Goal: Task Accomplishment & Management: Manage account settings

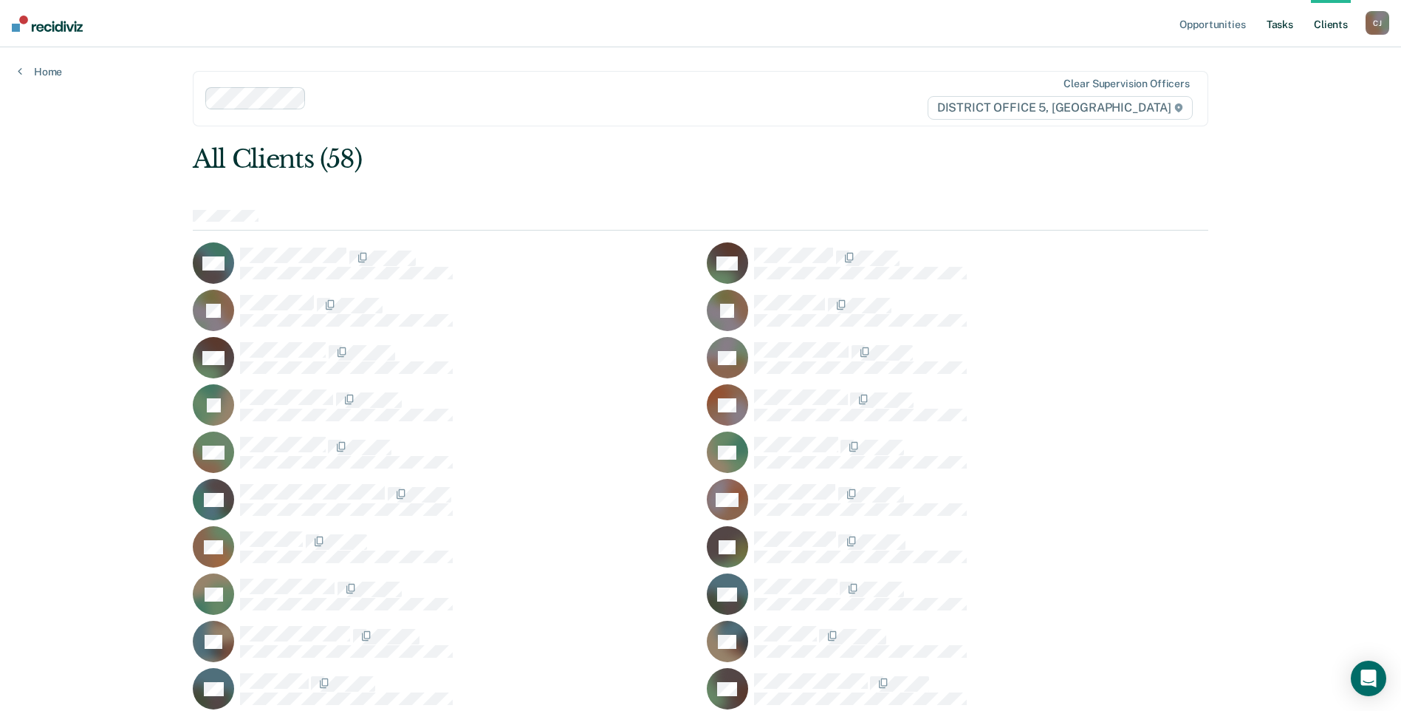
click at [1279, 21] on link "Tasks" at bounding box center [1280, 23] width 33 height 47
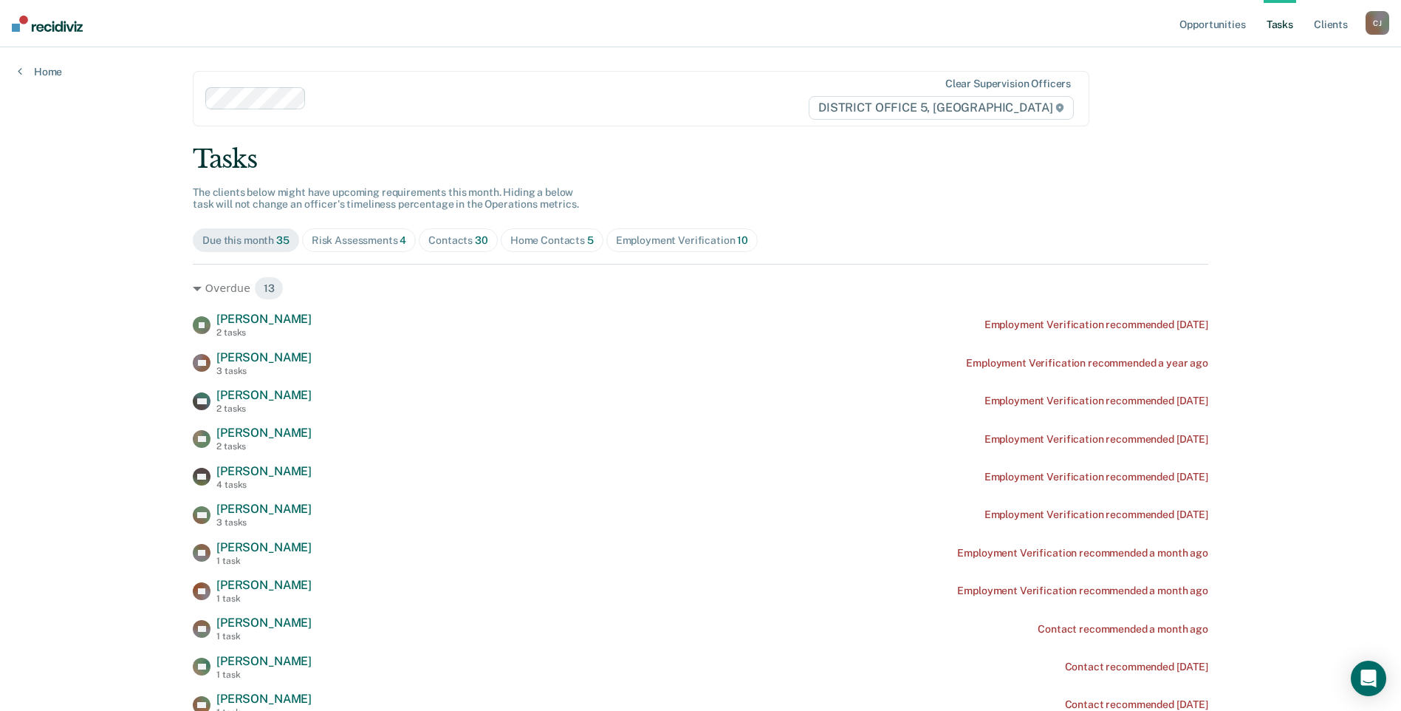
click at [360, 250] on span "Risk Assessments 4" at bounding box center [359, 240] width 114 height 24
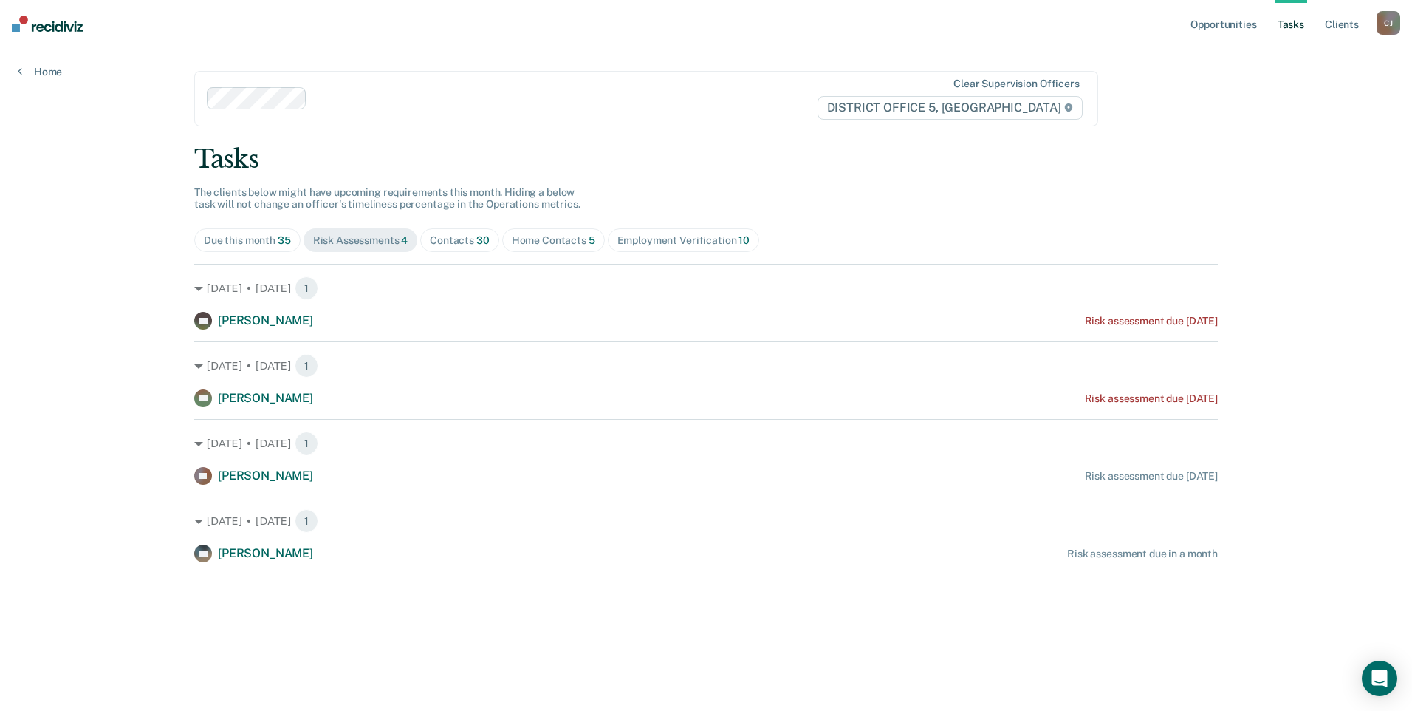
click at [546, 241] on div "Home Contacts 5" at bounding box center [553, 240] width 83 height 13
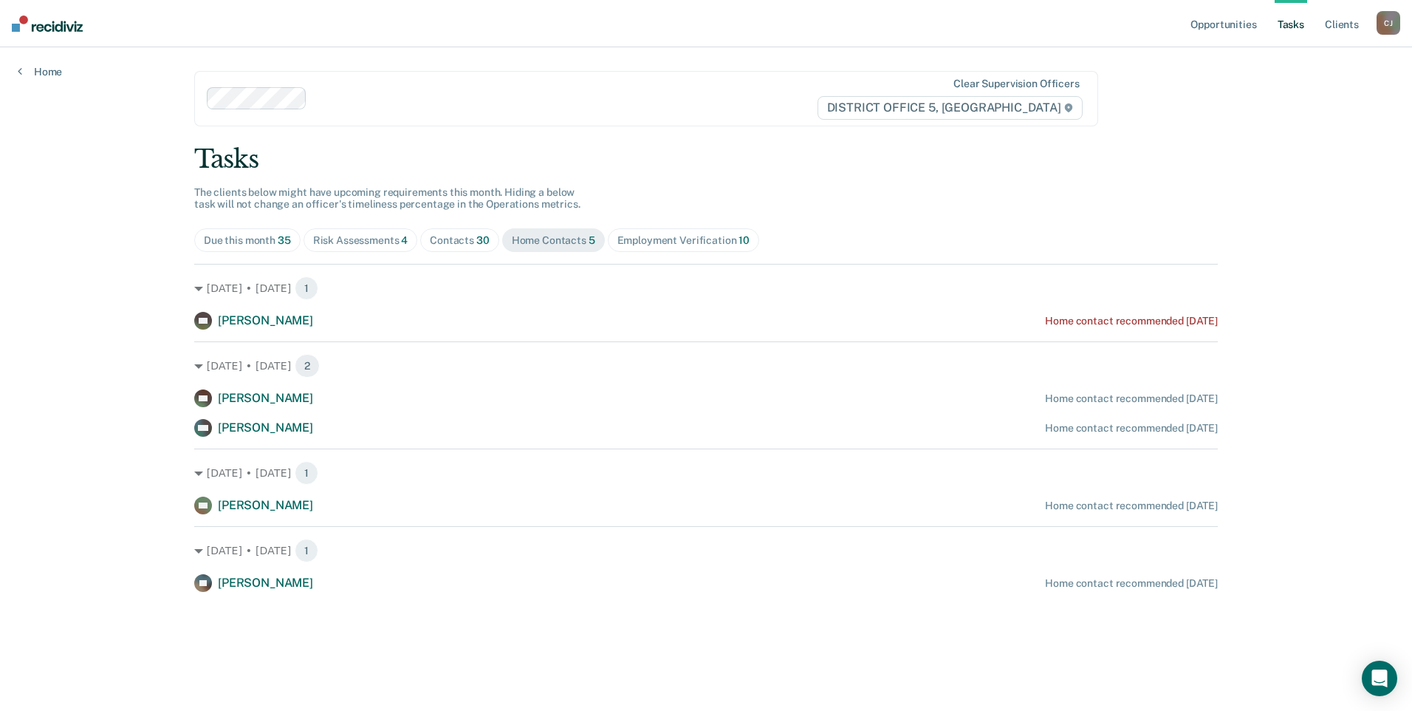
click at [646, 234] on div "Employment Verification 10" at bounding box center [684, 240] width 132 height 13
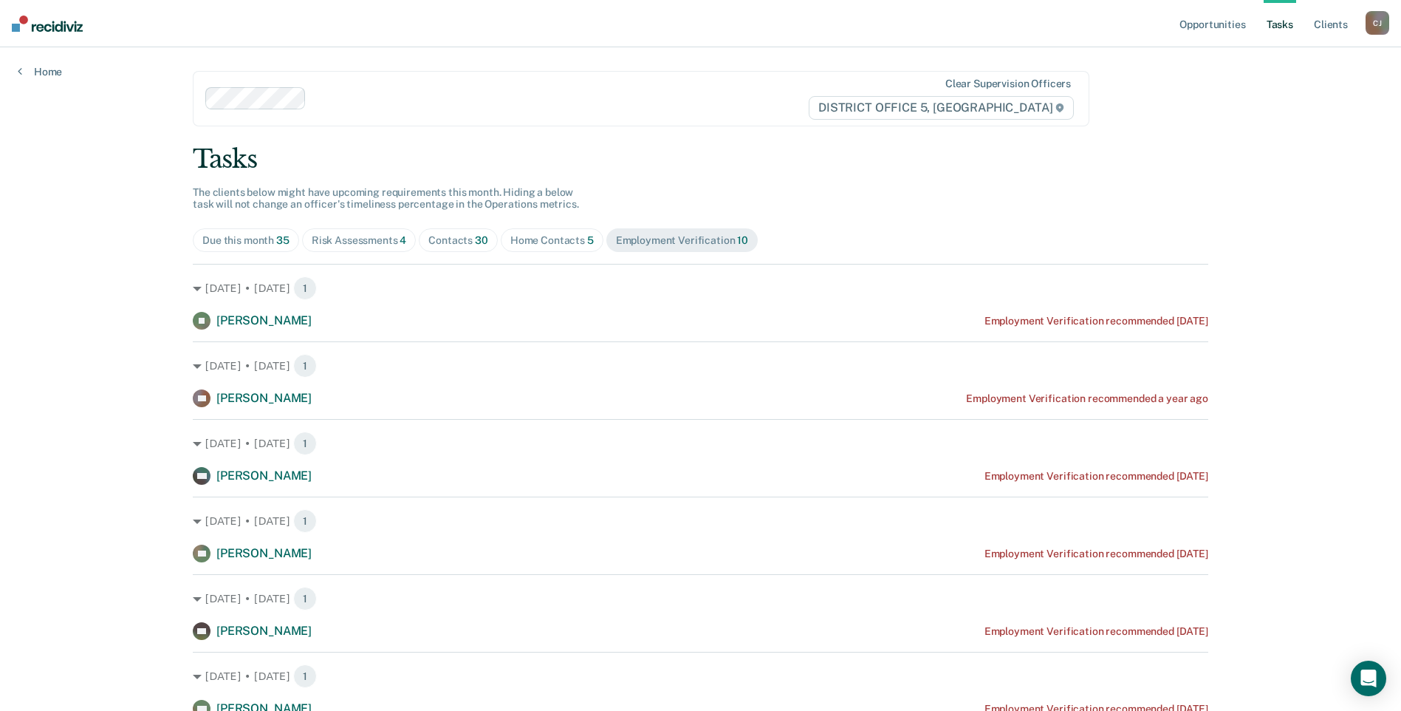
click at [481, 237] on span "30" at bounding box center [481, 240] width 13 height 12
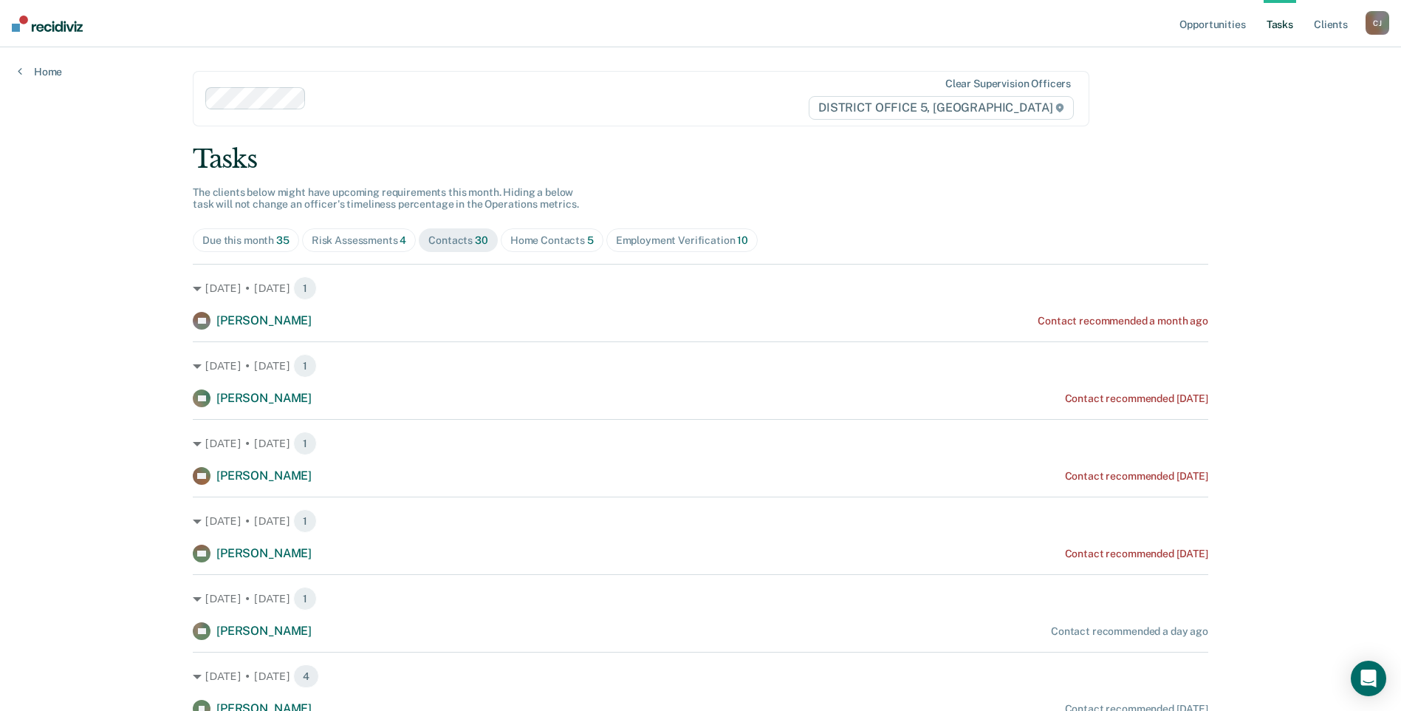
click at [304, 235] on span "Risk Assessments 4" at bounding box center [359, 240] width 114 height 24
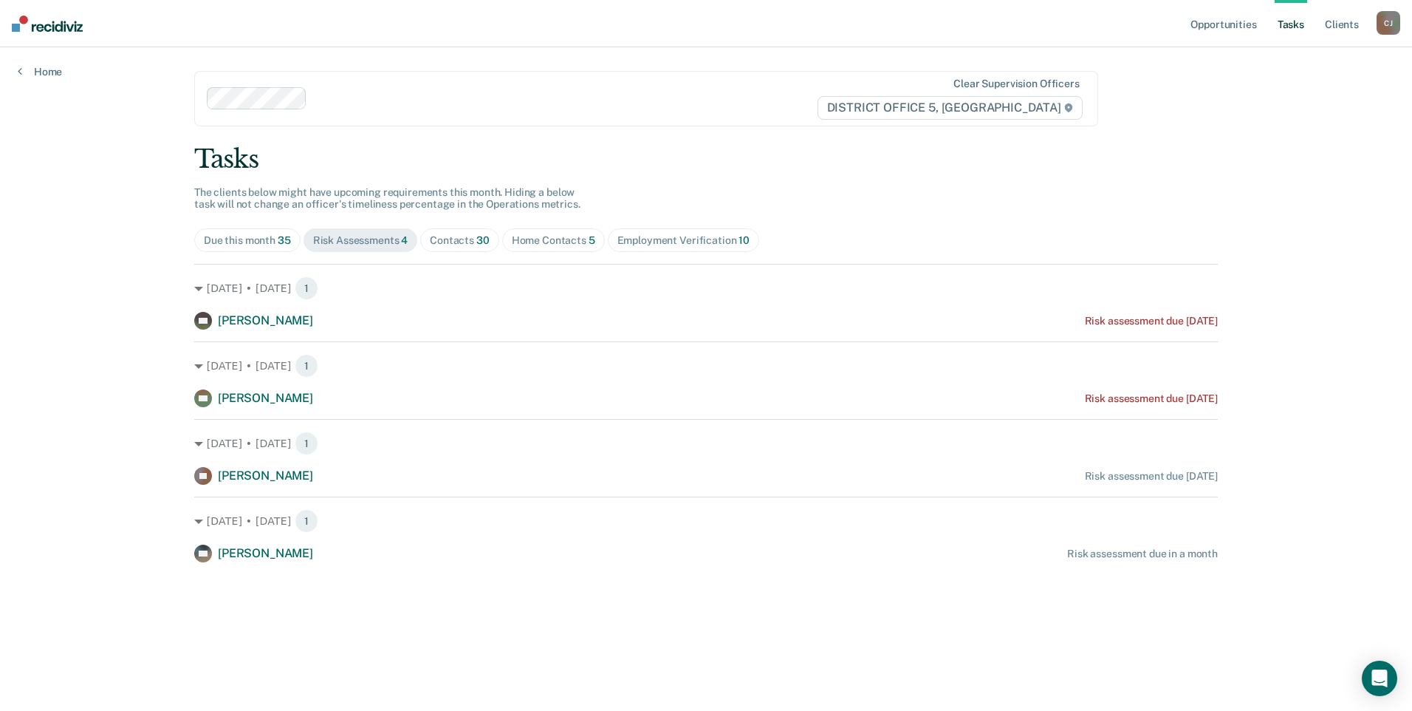
click at [269, 232] on span "Due this month 35" at bounding box center [247, 240] width 106 height 24
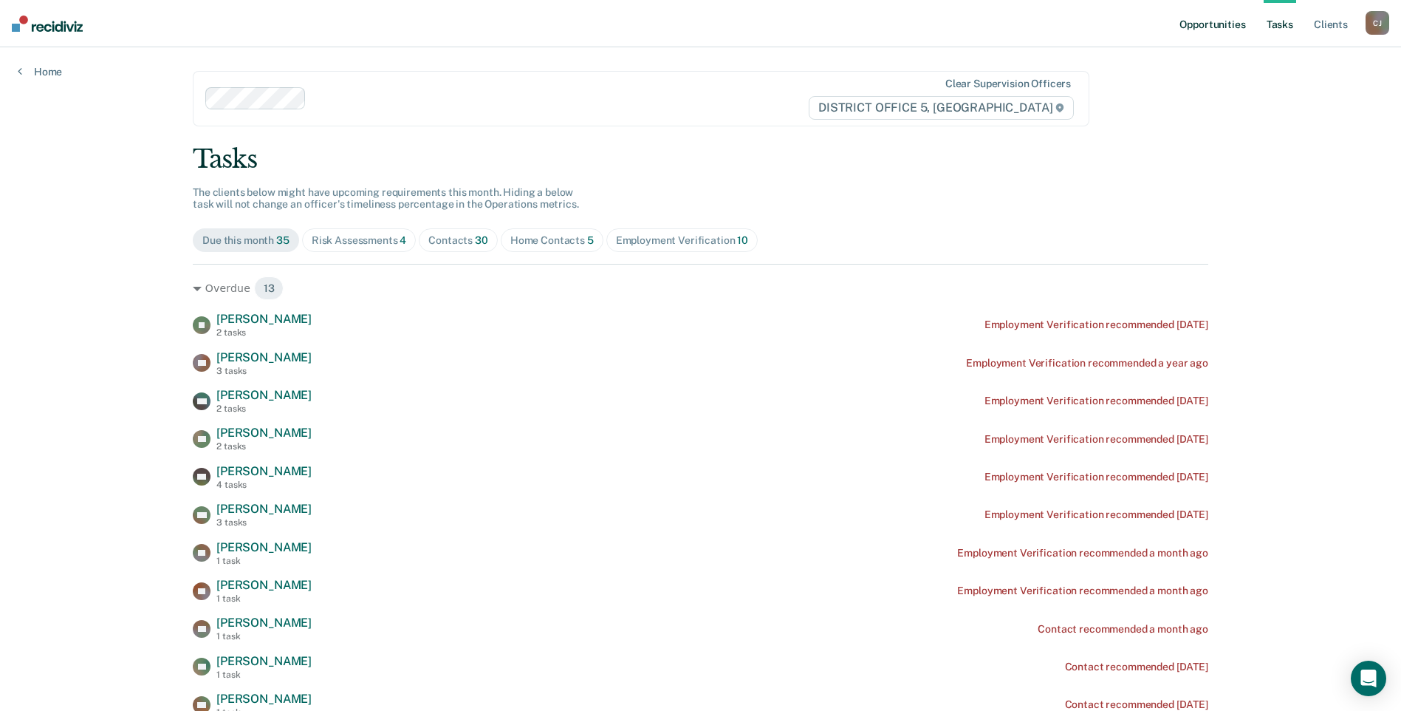
click at [1191, 28] on link "Opportunities" at bounding box center [1213, 23] width 72 height 47
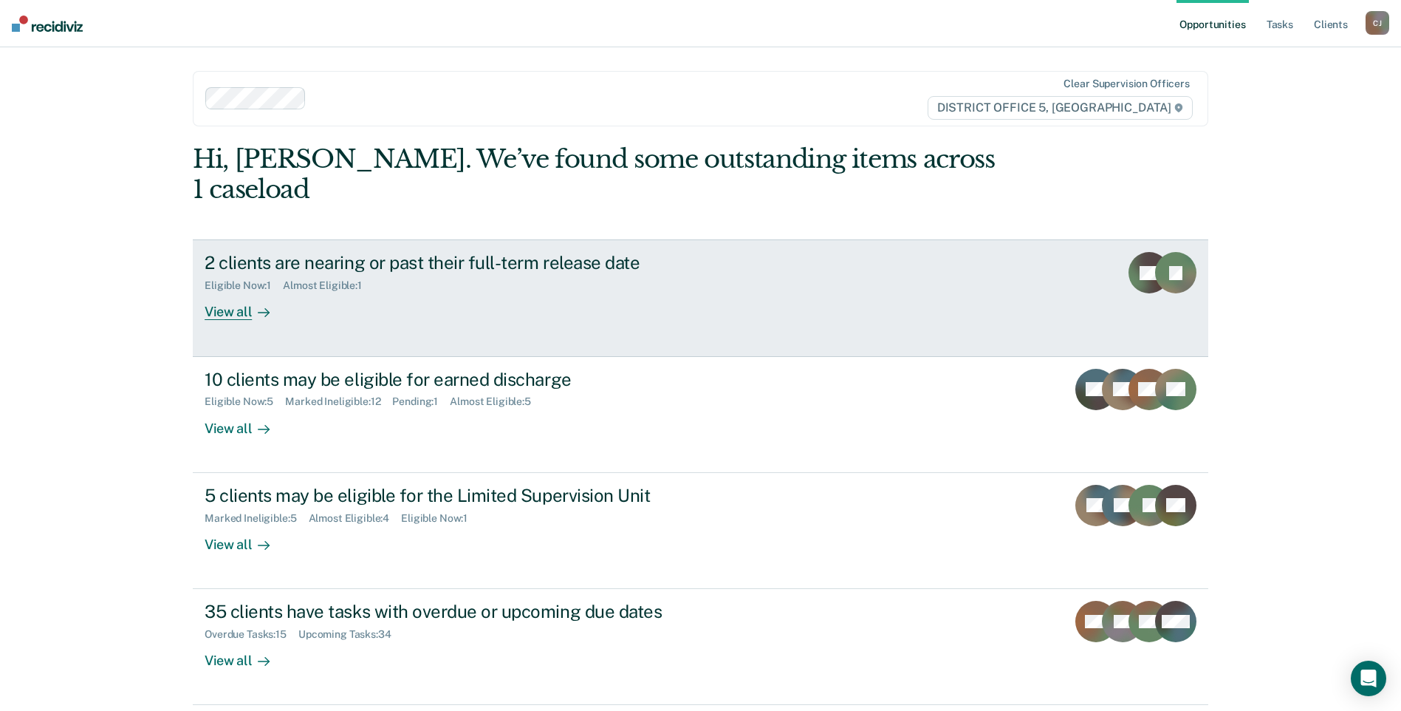
click at [591, 252] on div "2 clients are nearing or past their full-term release date" at bounding box center [464, 262] width 519 height 21
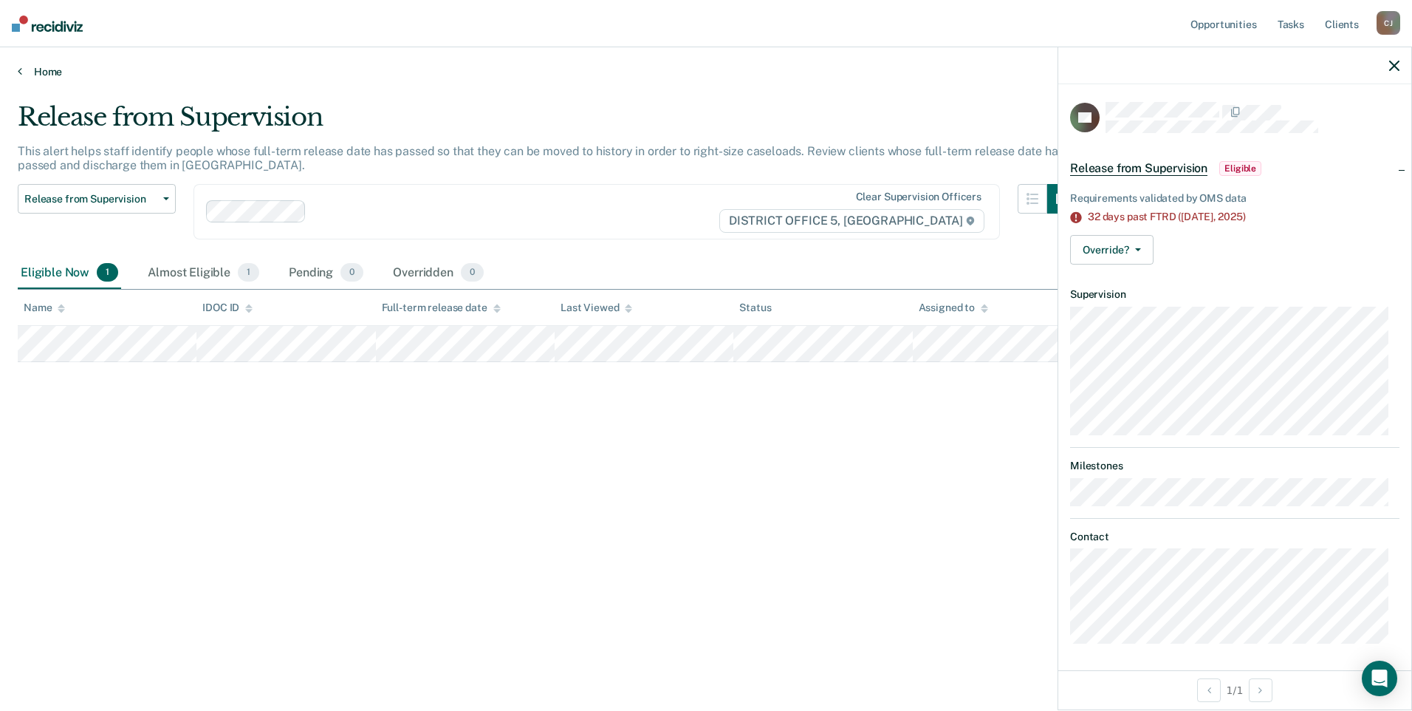
click at [27, 75] on link "Home" at bounding box center [706, 71] width 1377 height 13
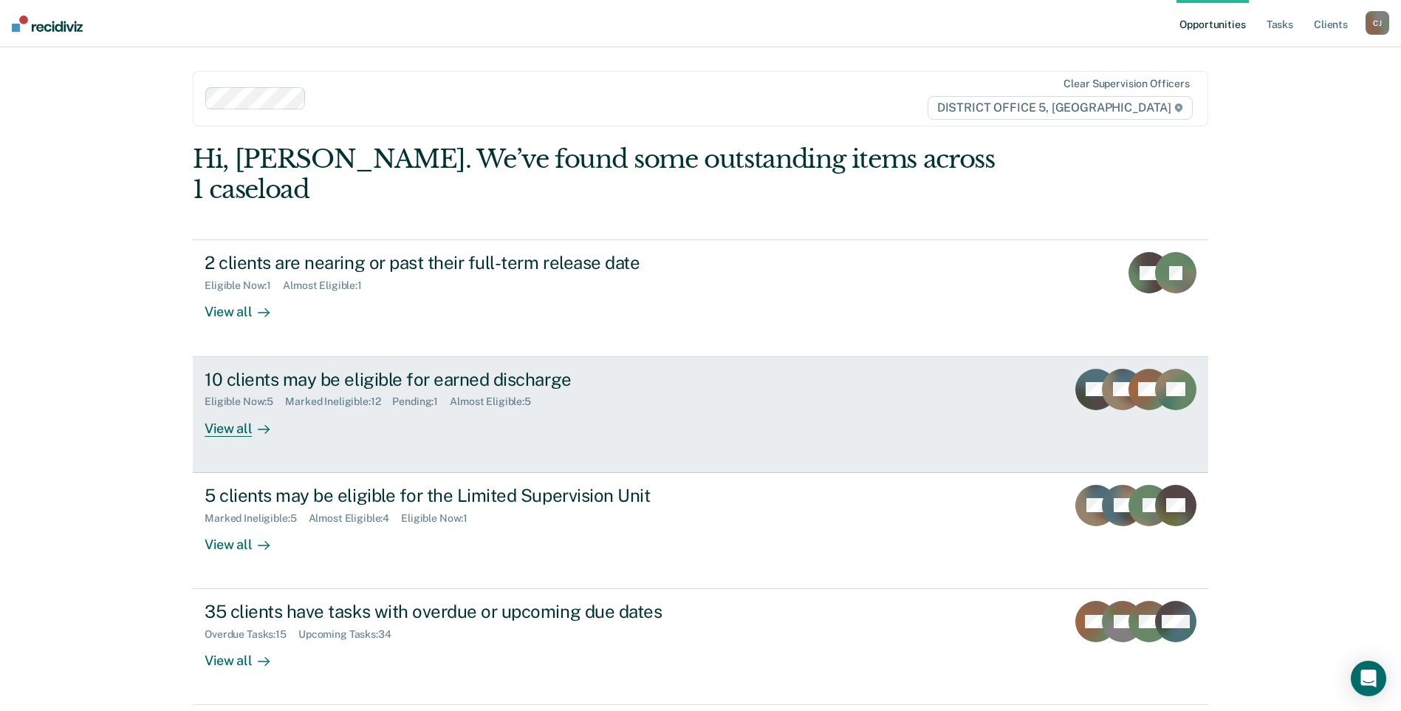
click at [302, 369] on div "10 clients may be eligible for earned discharge" at bounding box center [464, 379] width 519 height 21
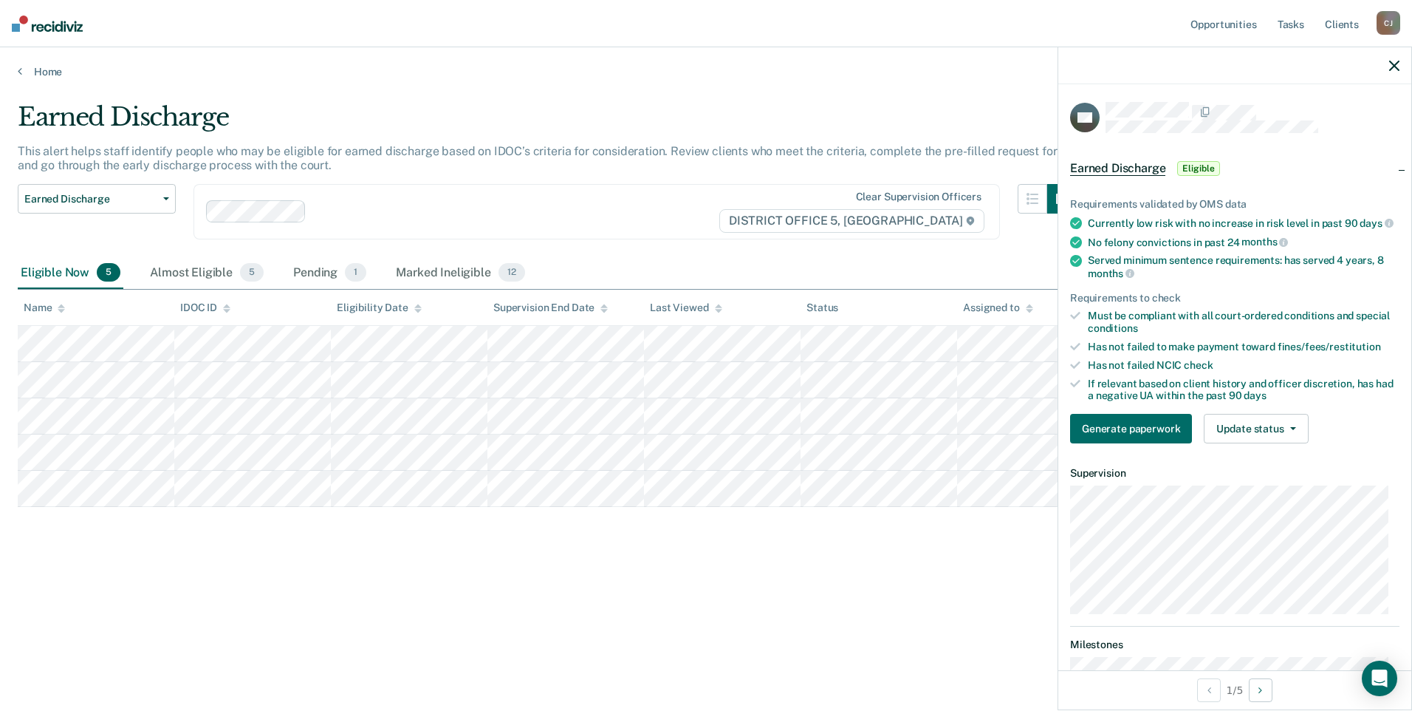
click at [414, 619] on div "Earned Discharge This alert helps staff identify people who may be eligible for…" at bounding box center [706, 374] width 1377 height 545
drag, startPoint x: 1398, startPoint y: 60, endPoint x: 1360, endPoint y: 81, distance: 43.3
click at [1398, 61] on button "button" at bounding box center [1394, 65] width 10 height 13
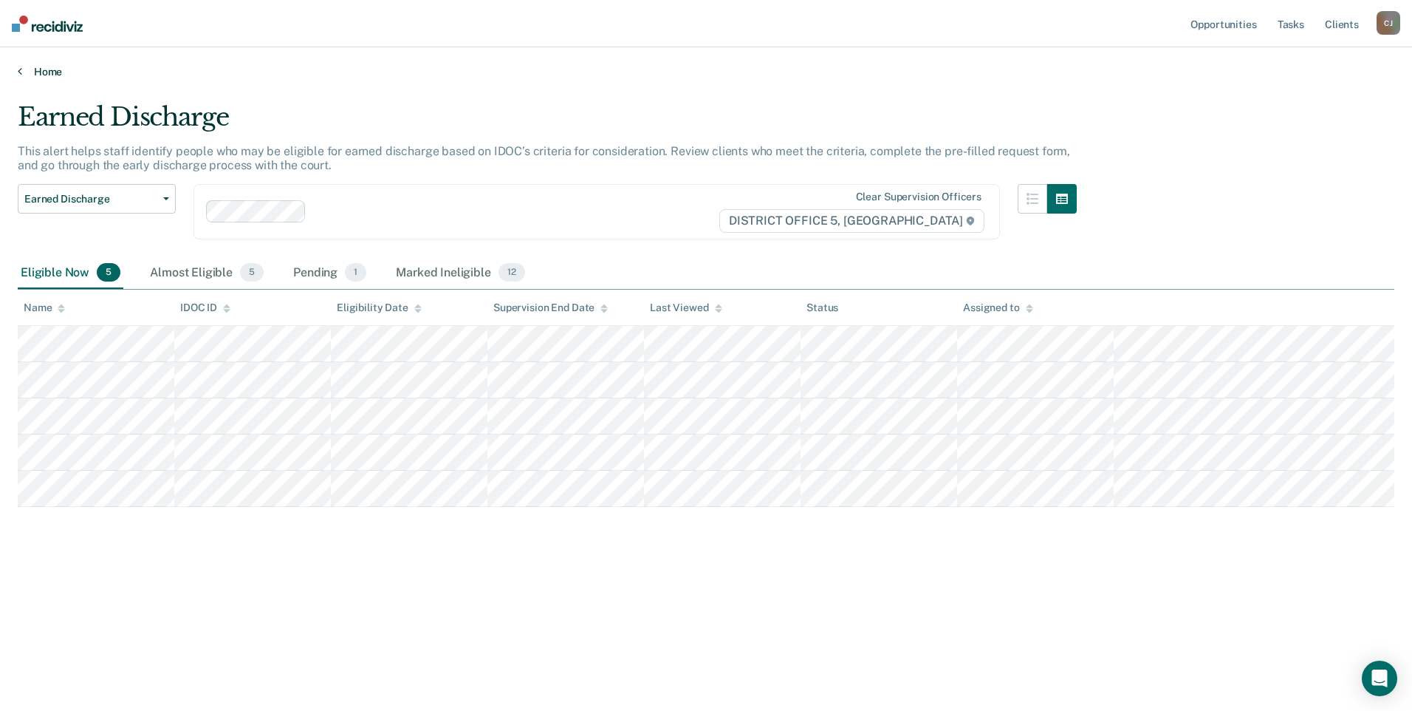
click at [27, 72] on link "Home" at bounding box center [706, 71] width 1377 height 13
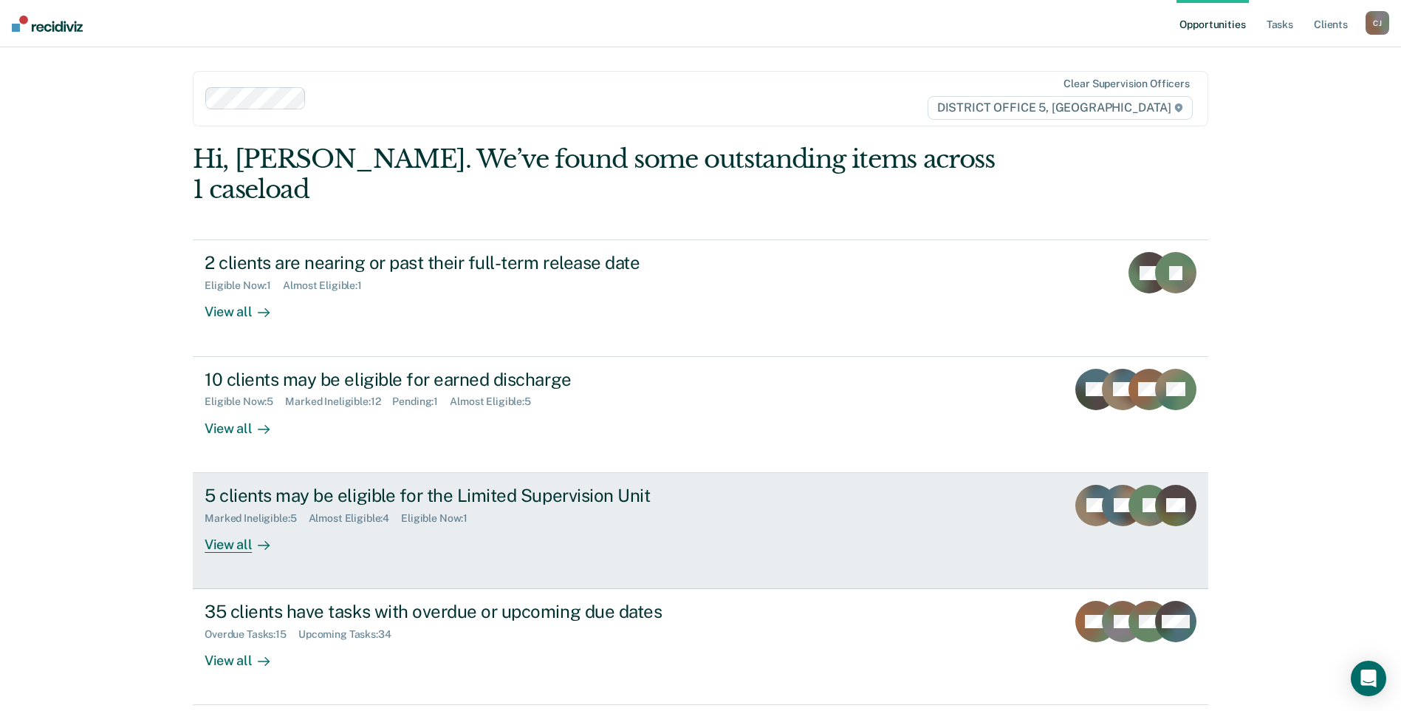
click at [273, 485] on div "5 clients may be eligible for the Limited Supervision Unit" at bounding box center [464, 495] width 519 height 21
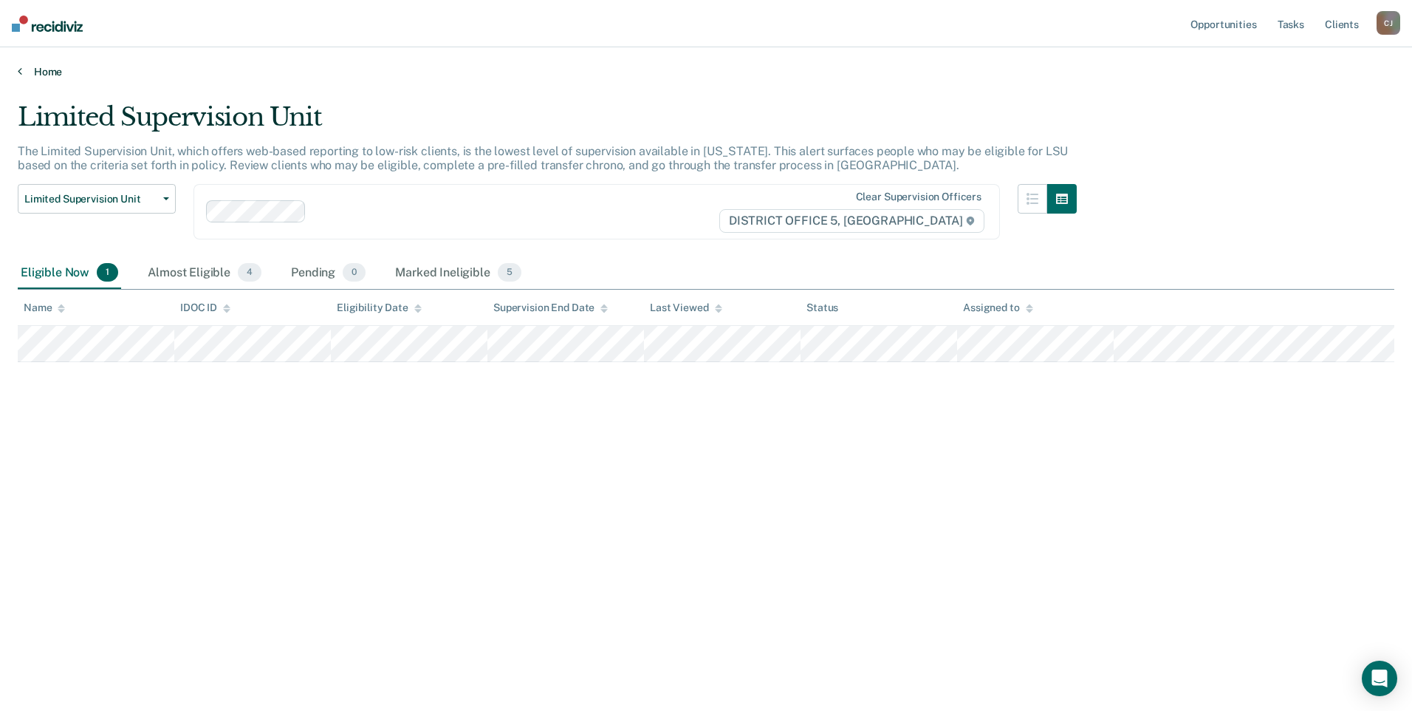
click at [53, 78] on link "Home" at bounding box center [706, 71] width 1377 height 13
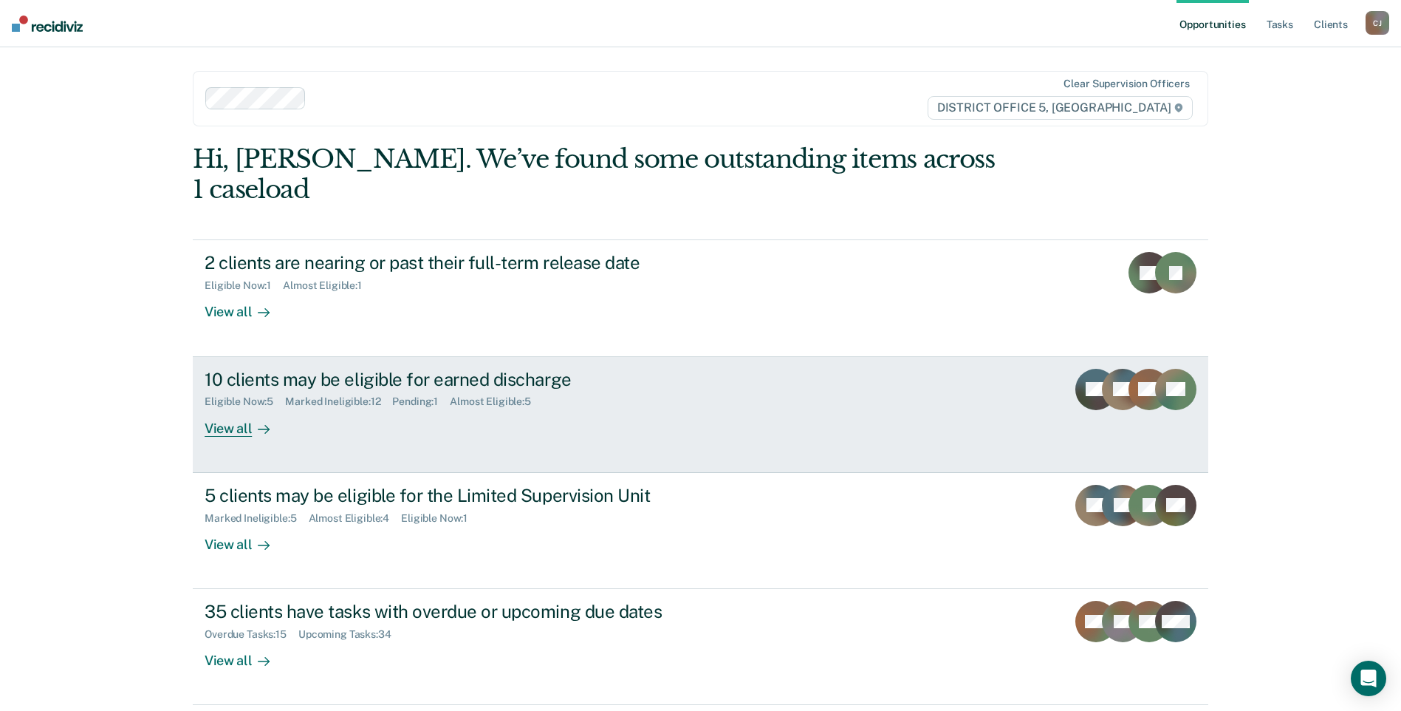
click at [297, 369] on div "10 clients may be eligible for earned discharge" at bounding box center [464, 379] width 519 height 21
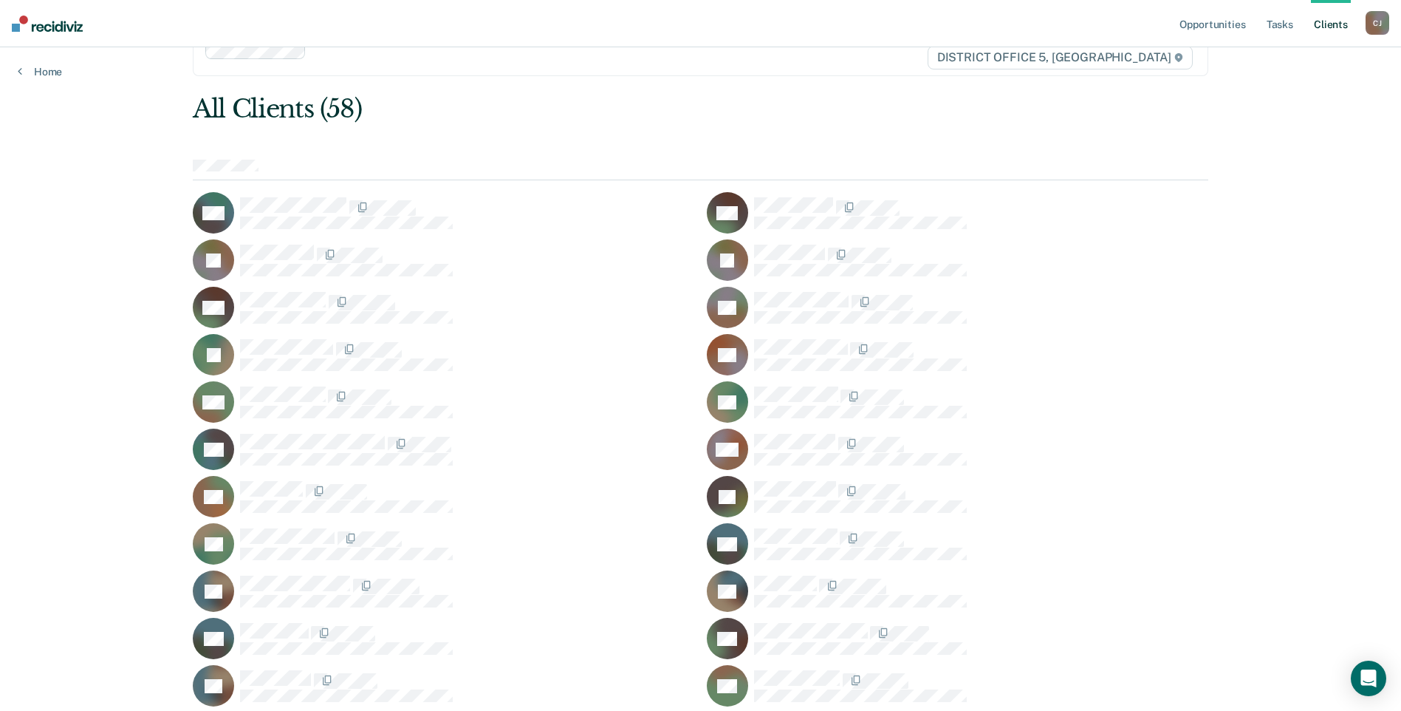
scroll to position [74, 0]
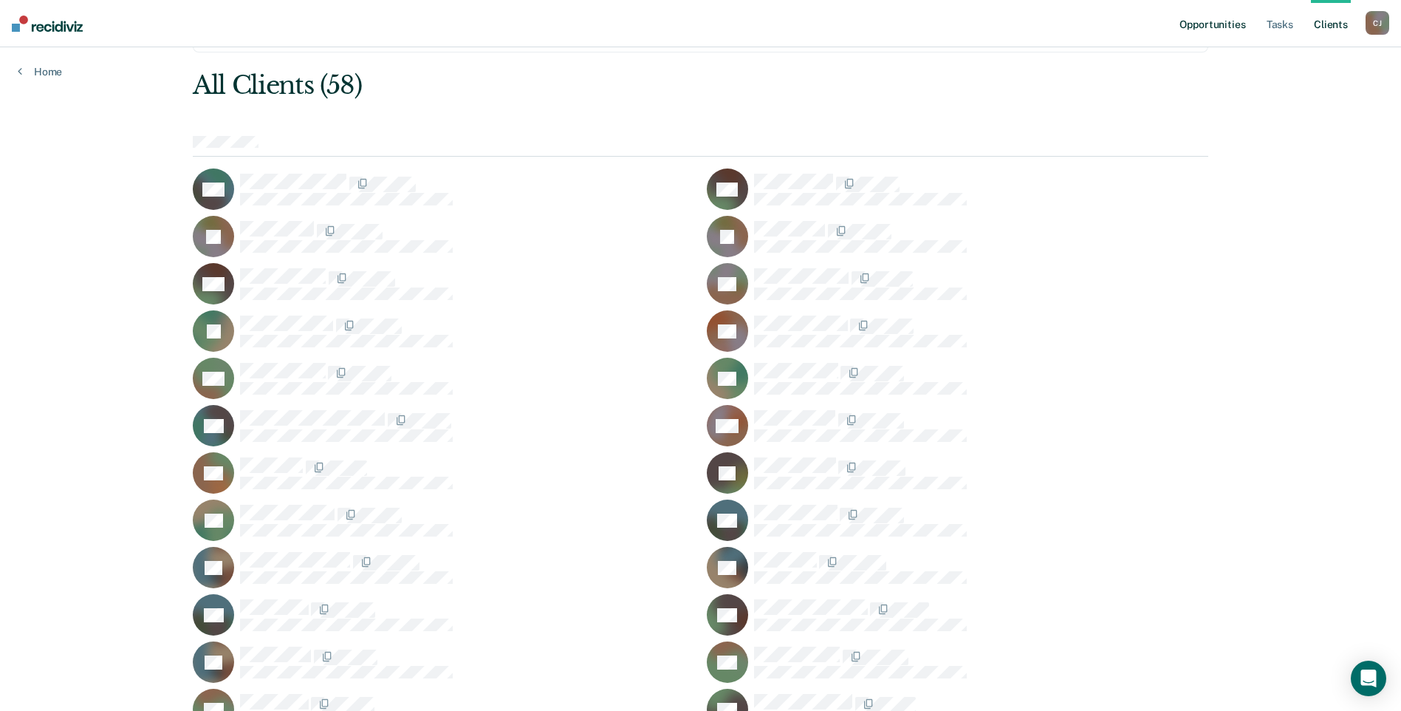
click at [1194, 29] on link "Opportunities" at bounding box center [1213, 23] width 72 height 47
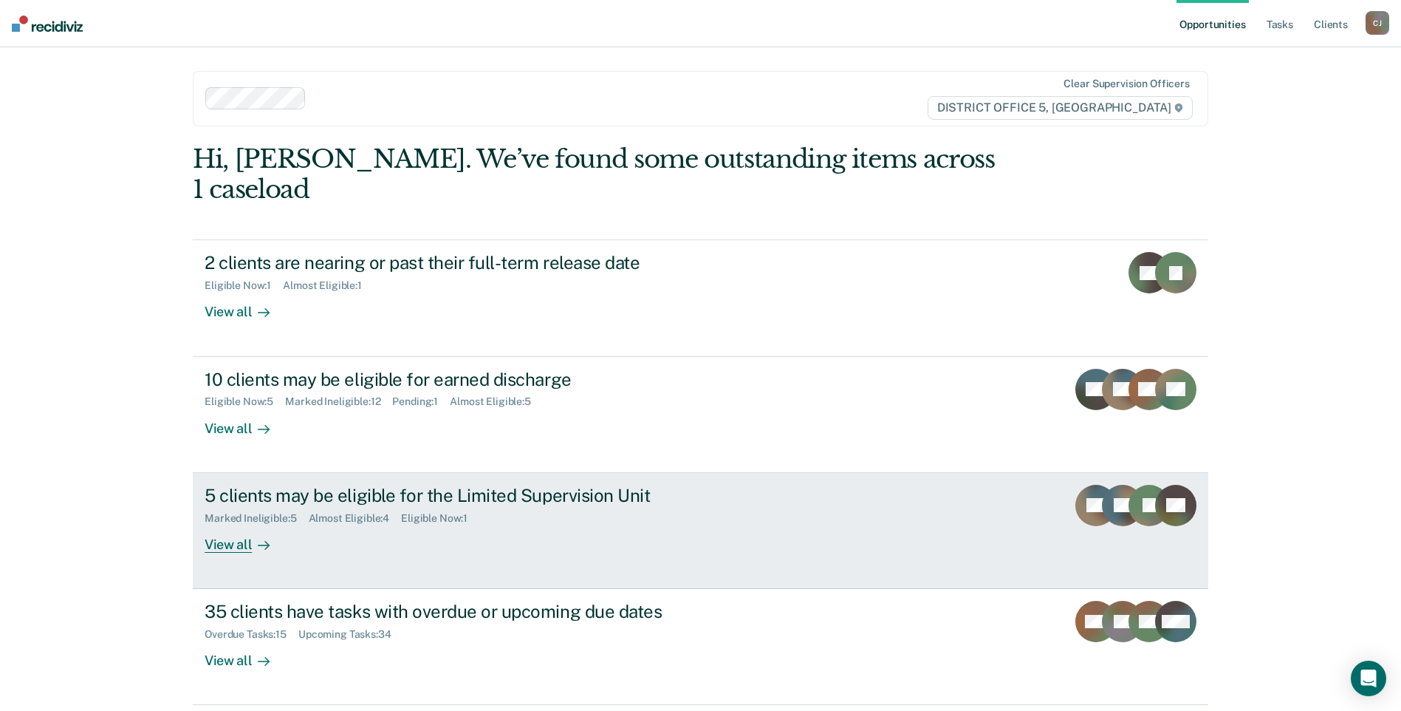
click at [442, 506] on div "Marked Ineligible : 5 Almost Eligible : 4 Eligible Now : 1" at bounding box center [464, 515] width 519 height 18
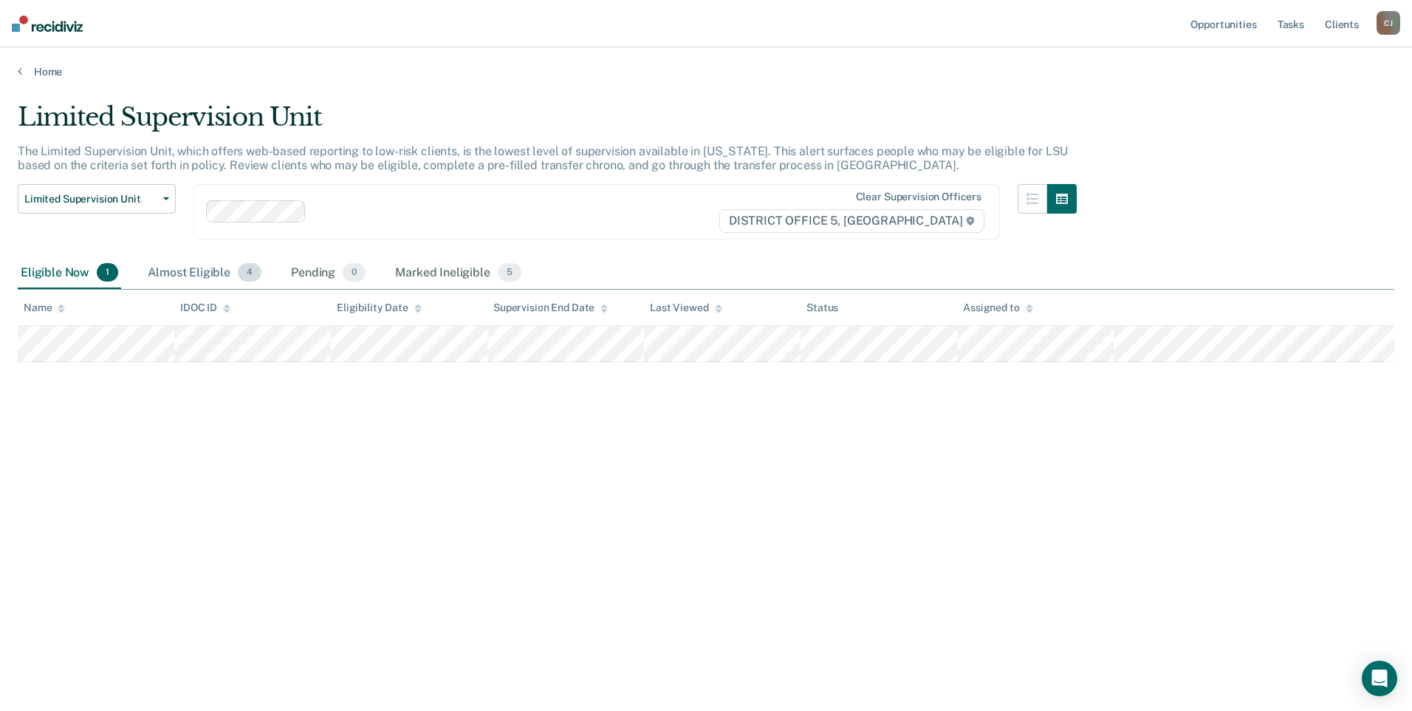
click at [199, 273] on div "Almost Eligible 4" at bounding box center [205, 273] width 120 height 33
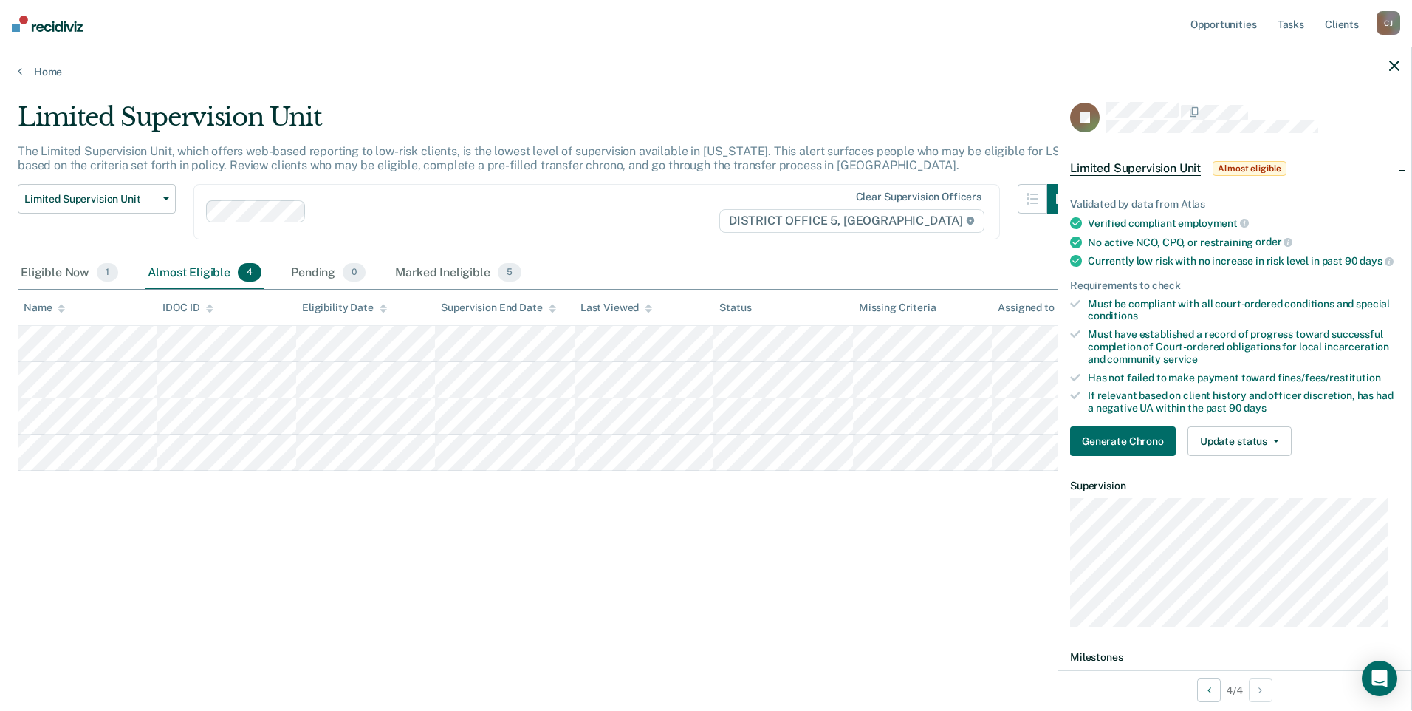
click at [352, 548] on div "Limited Supervision Unit The Limited Supervision Unit, which offers web-based r…" at bounding box center [706, 351] width 1377 height 498
click at [417, 513] on div "Limited Supervision Unit The Limited Supervision Unit, which offers web-based r…" at bounding box center [706, 351] width 1377 height 498
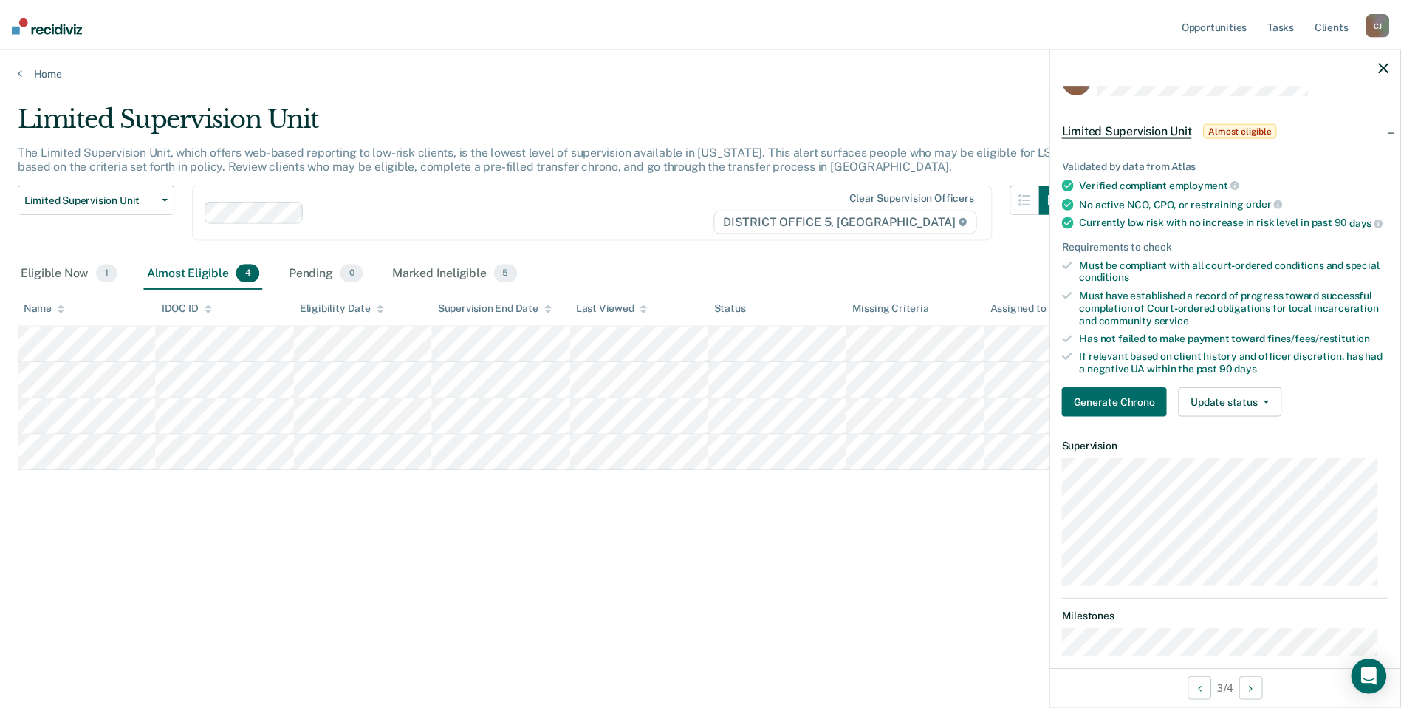
scroll to position [38, 0]
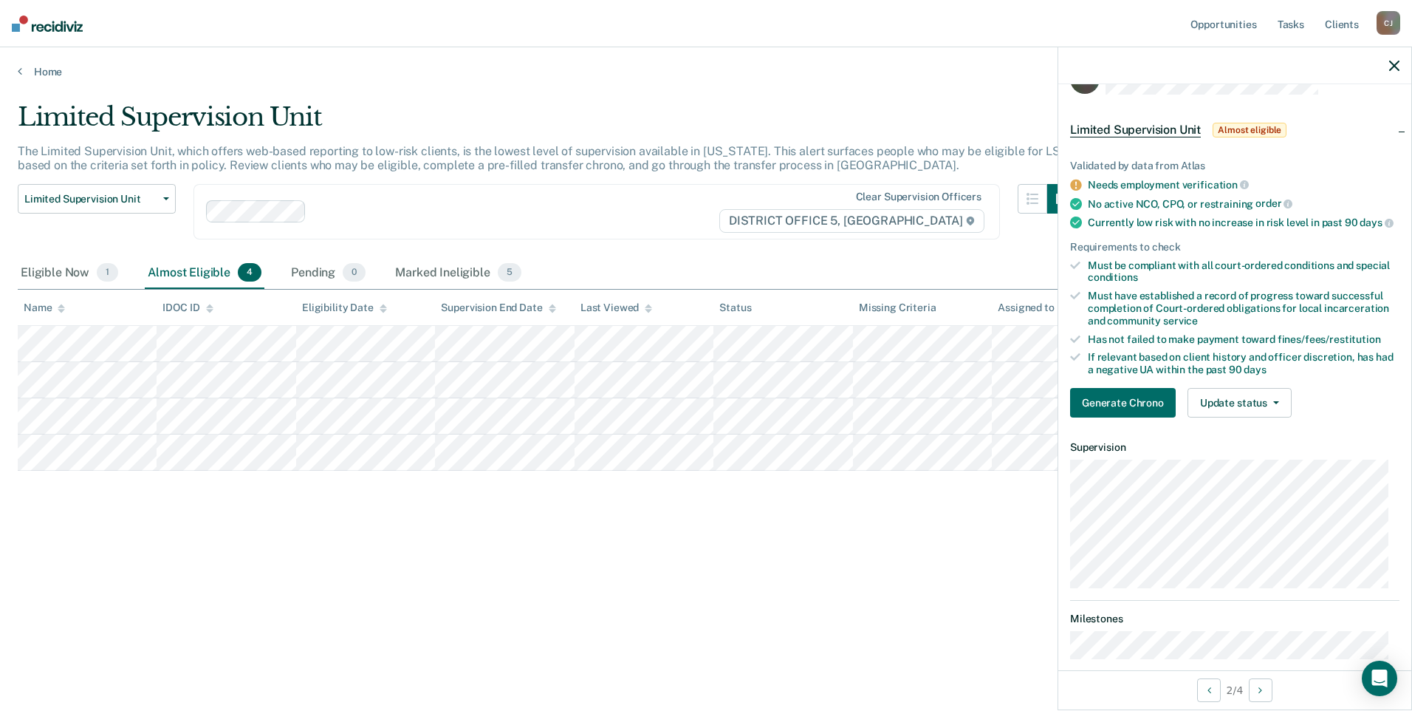
click at [302, 290] on th "Eligibility Date" at bounding box center [365, 308] width 139 height 36
click at [1288, 22] on link "Tasks" at bounding box center [1291, 23] width 33 height 47
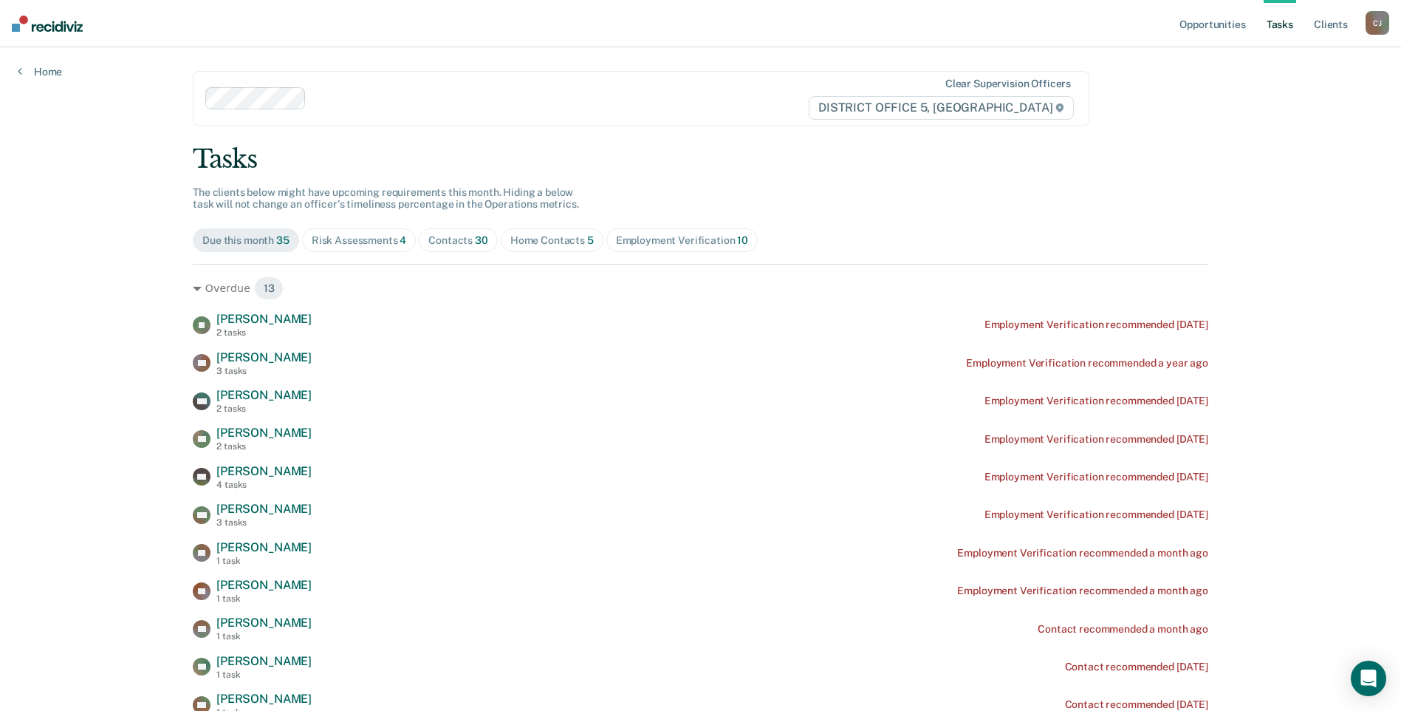
click at [78, 24] on img at bounding box center [47, 24] width 71 height 16
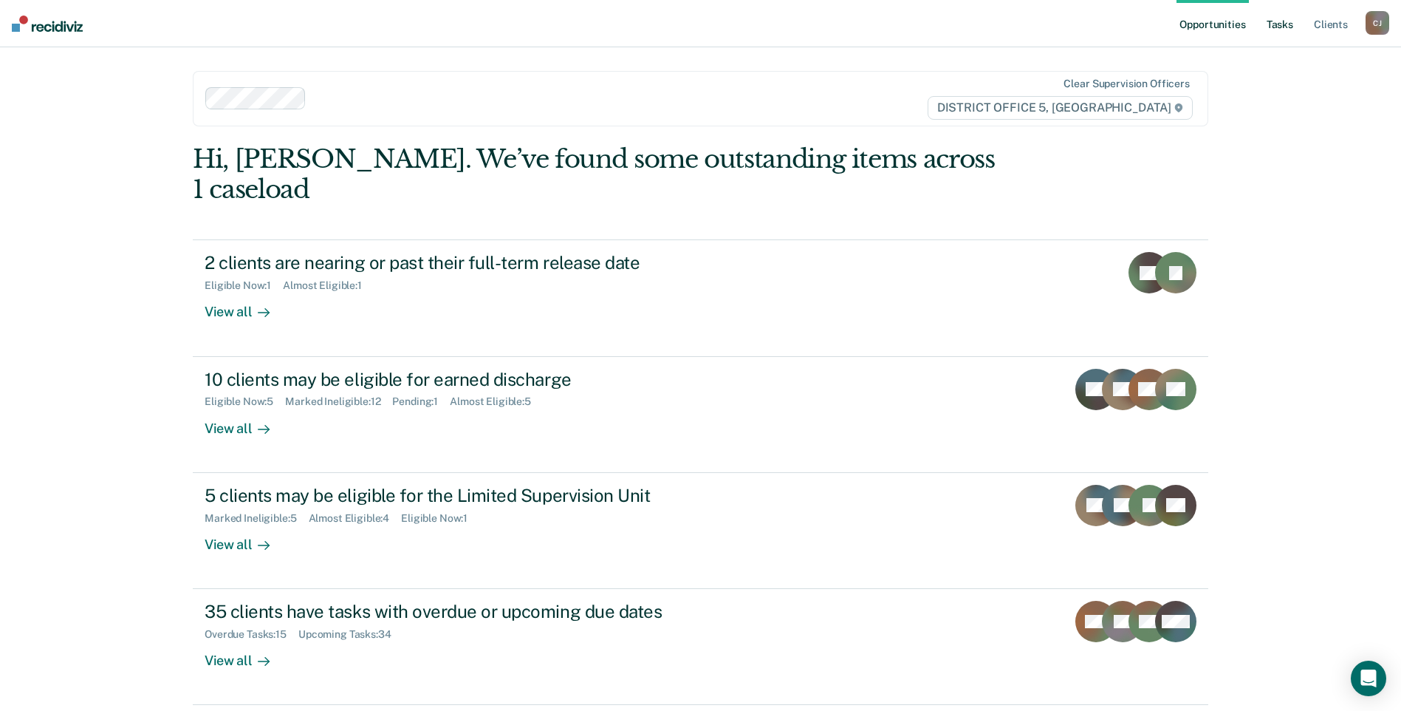
click at [1265, 32] on link "Tasks" at bounding box center [1280, 23] width 33 height 47
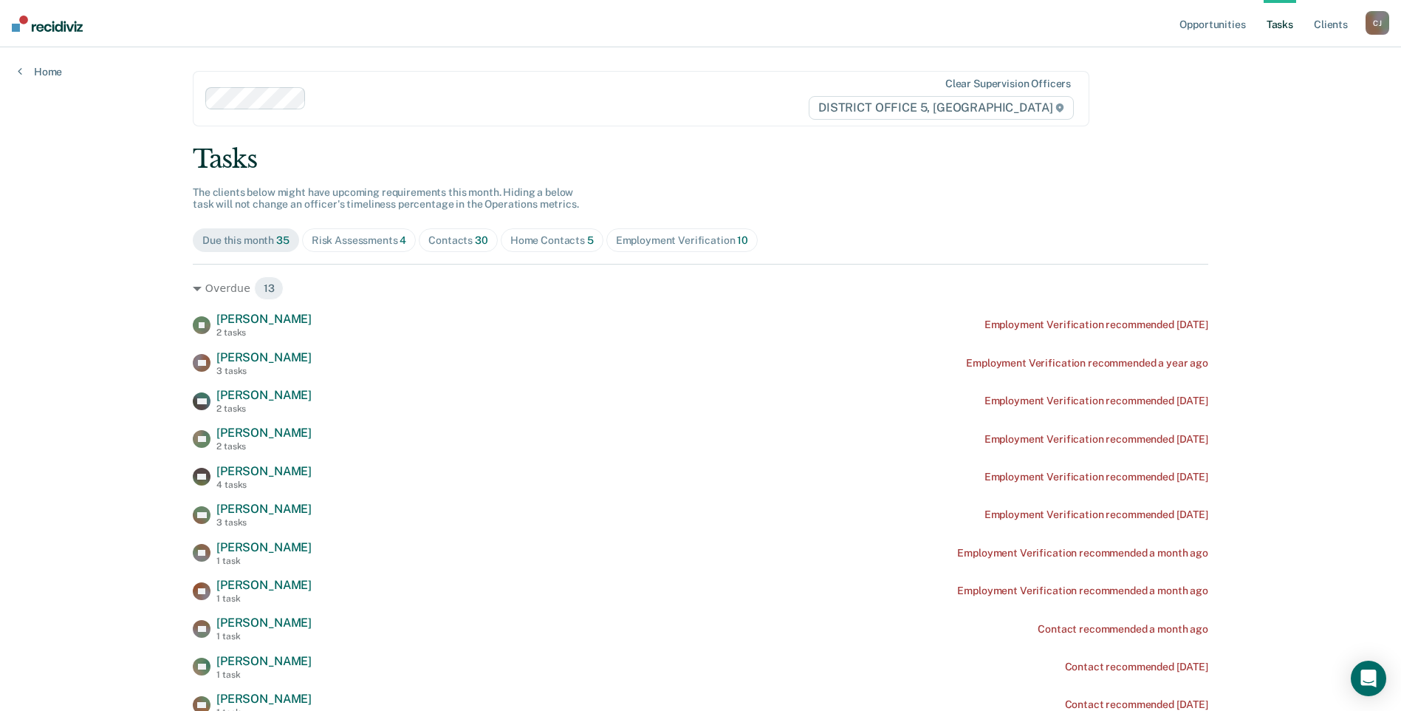
click at [654, 237] on div "Employment Verification 10" at bounding box center [682, 240] width 132 height 13
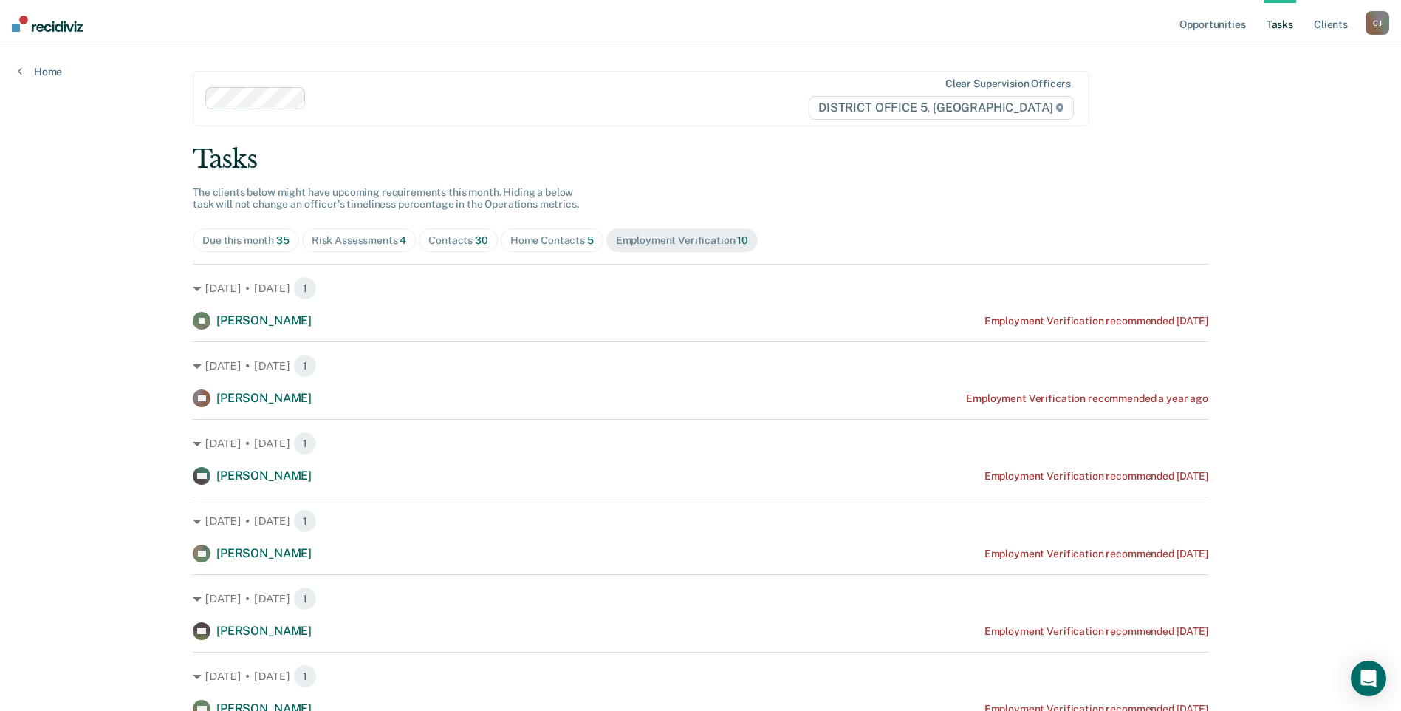
click at [539, 244] on div "Home Contacts 5" at bounding box center [551, 240] width 83 height 13
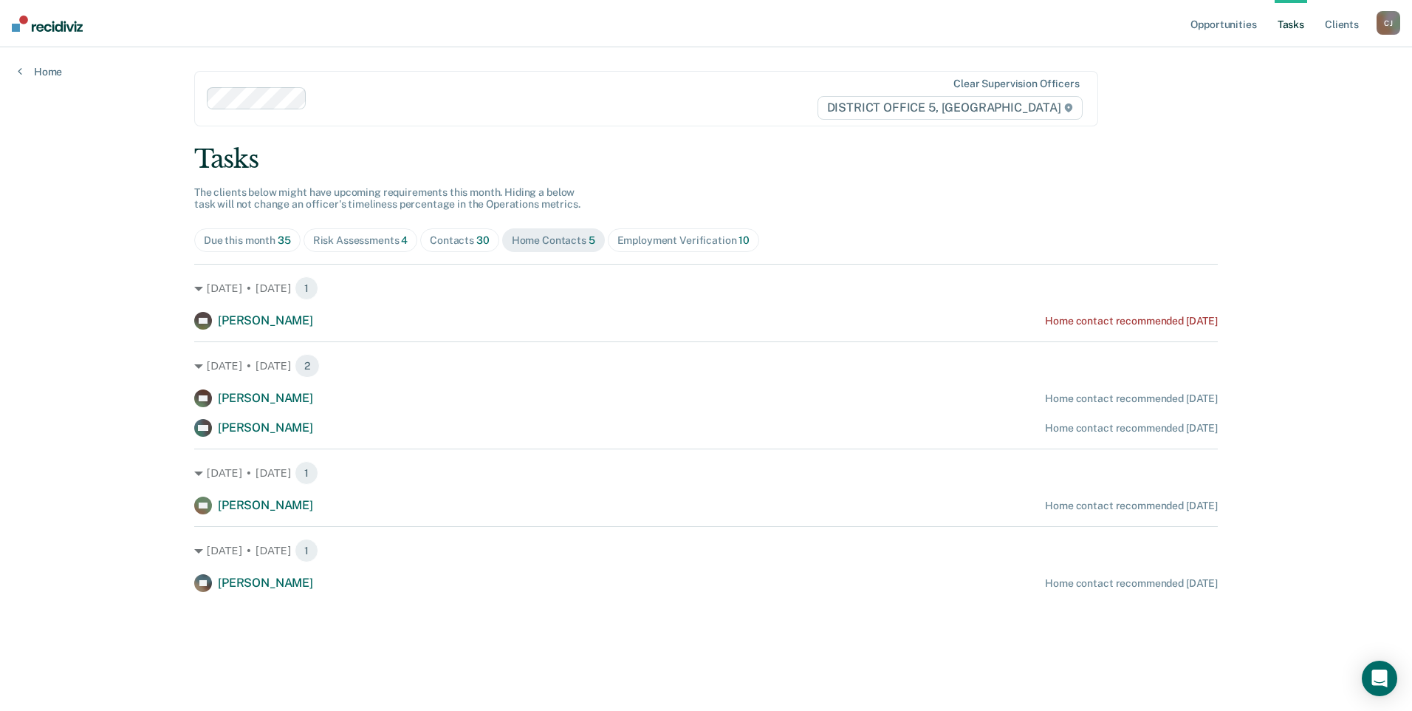
click at [618, 244] on div "Employment Verification 10" at bounding box center [684, 240] width 132 height 13
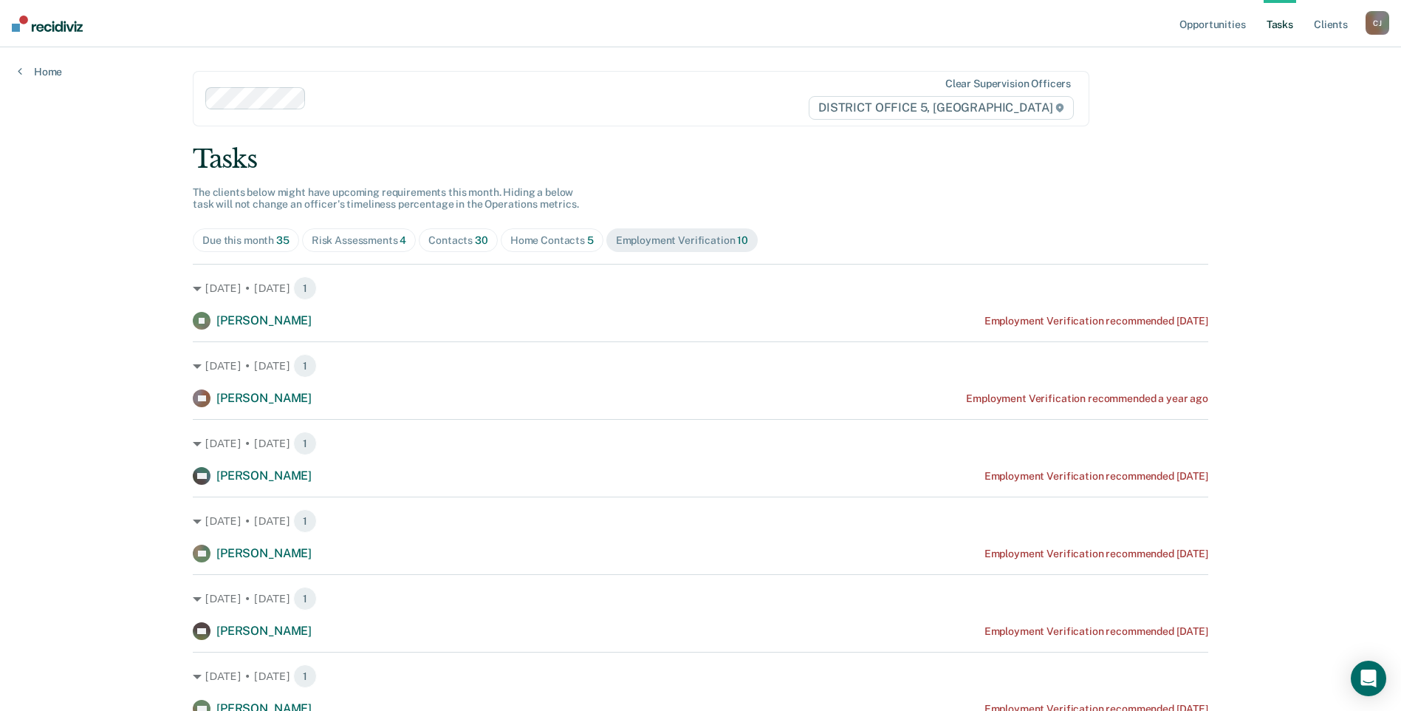
click at [475, 236] on span "30" at bounding box center [481, 240] width 13 height 12
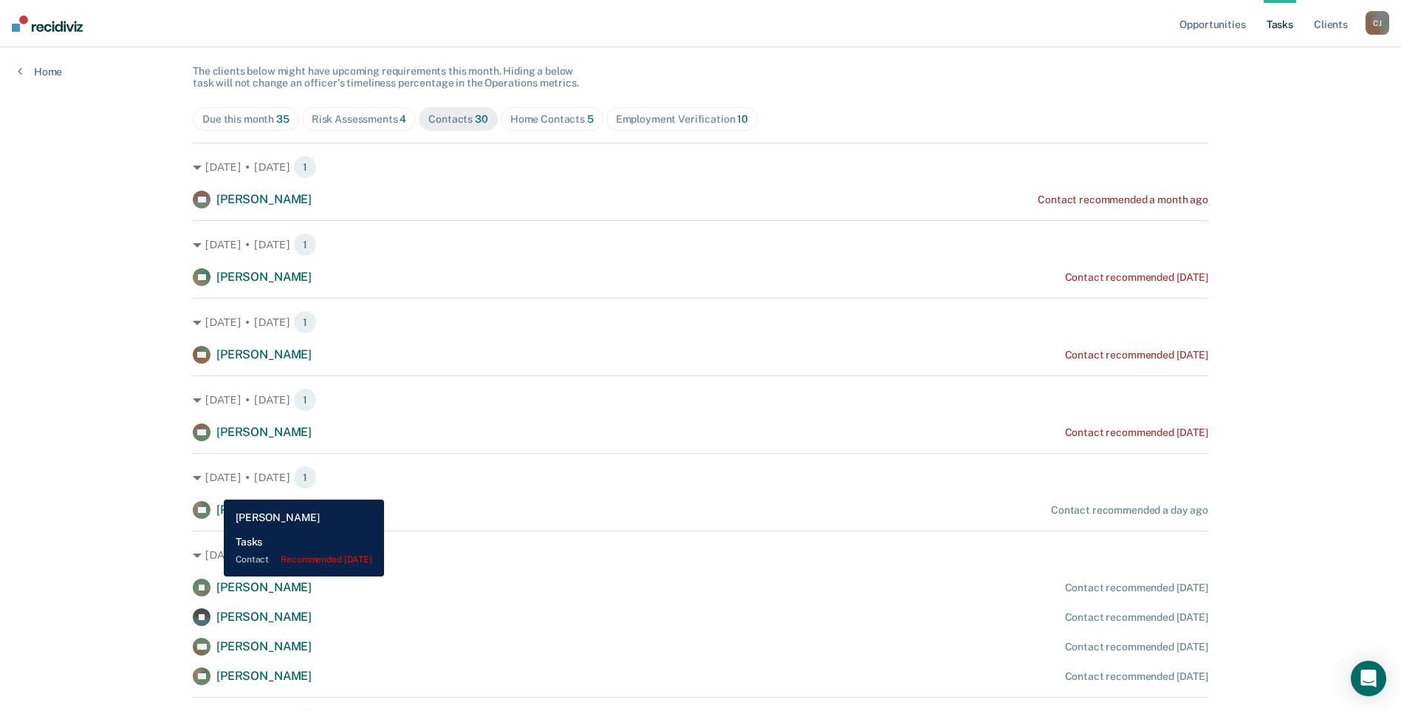
scroll to position [148, 0]
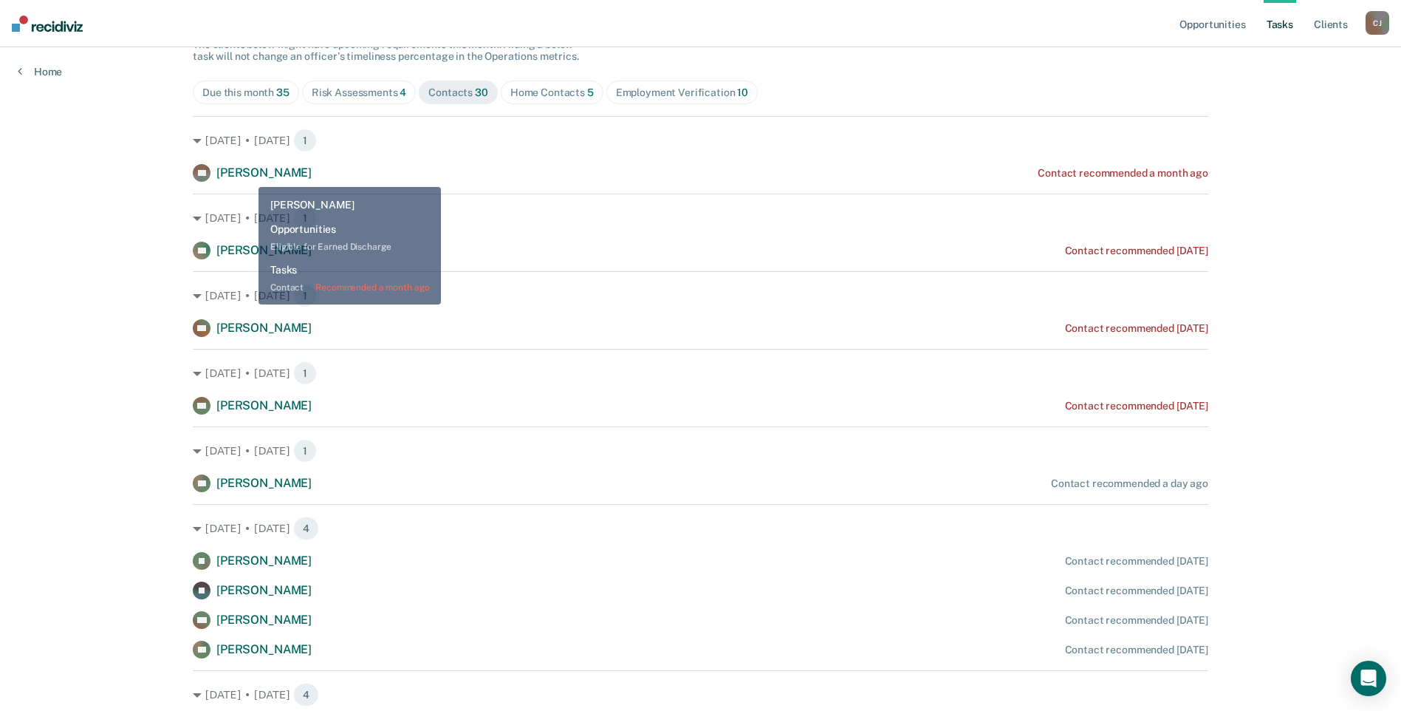
drag, startPoint x: 247, startPoint y: 176, endPoint x: 235, endPoint y: 177, distance: 12.6
click at [236, 177] on span "[PERSON_NAME]" at bounding box center [263, 172] width 95 height 14
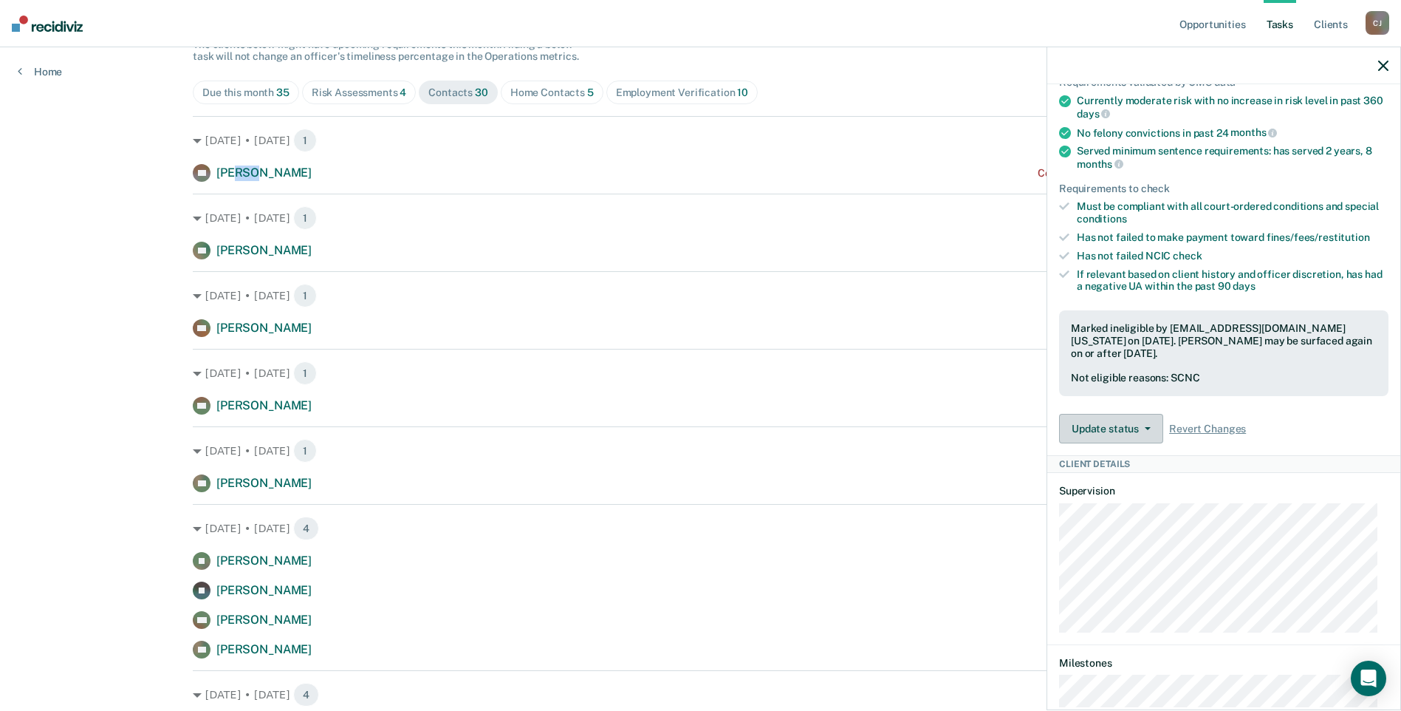
scroll to position [295, 0]
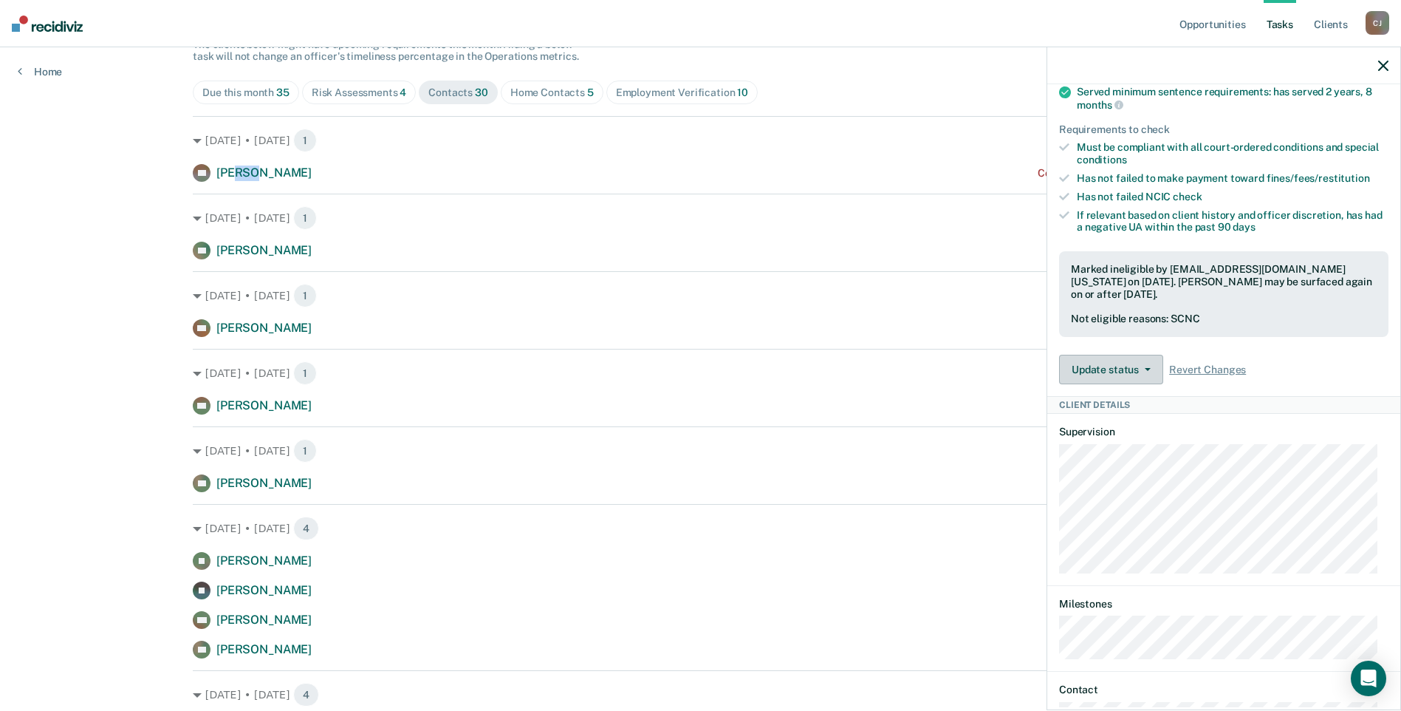
click at [1127, 369] on button "Update status" at bounding box center [1111, 370] width 104 height 30
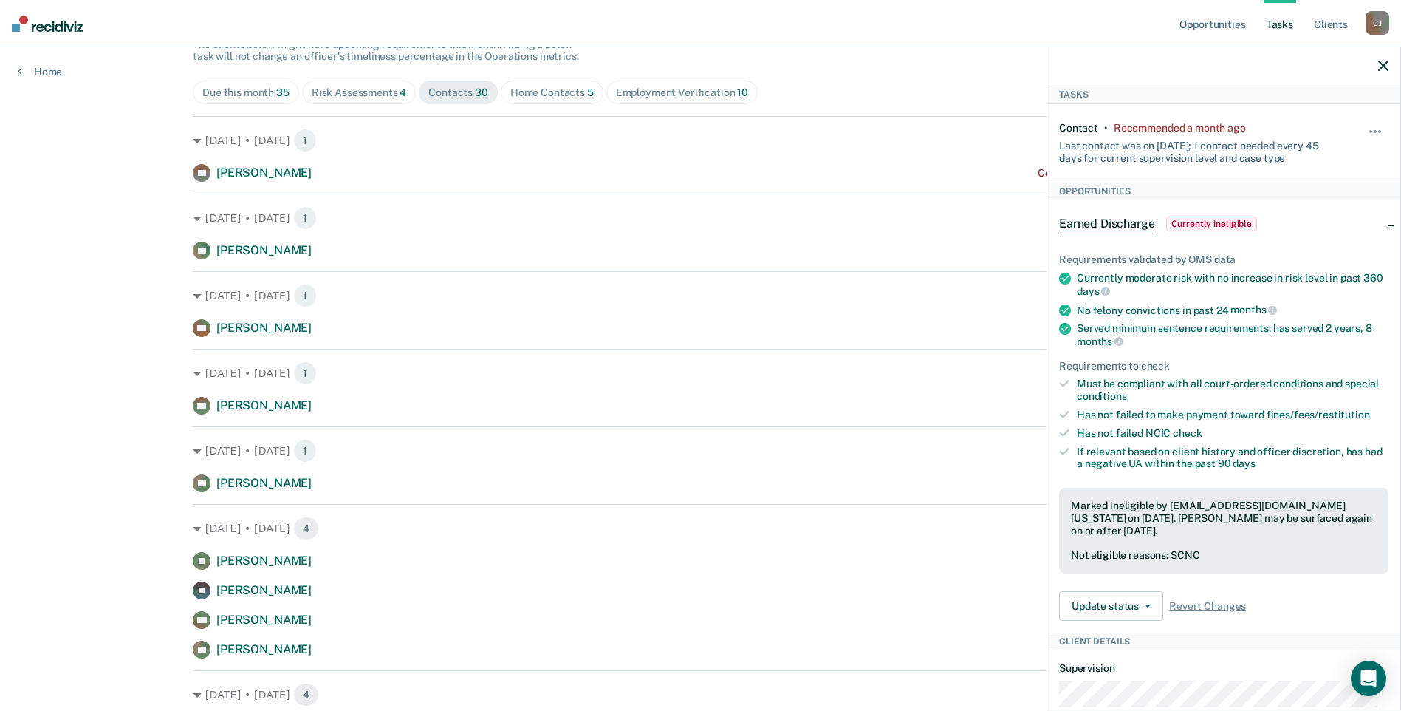
scroll to position [0, 0]
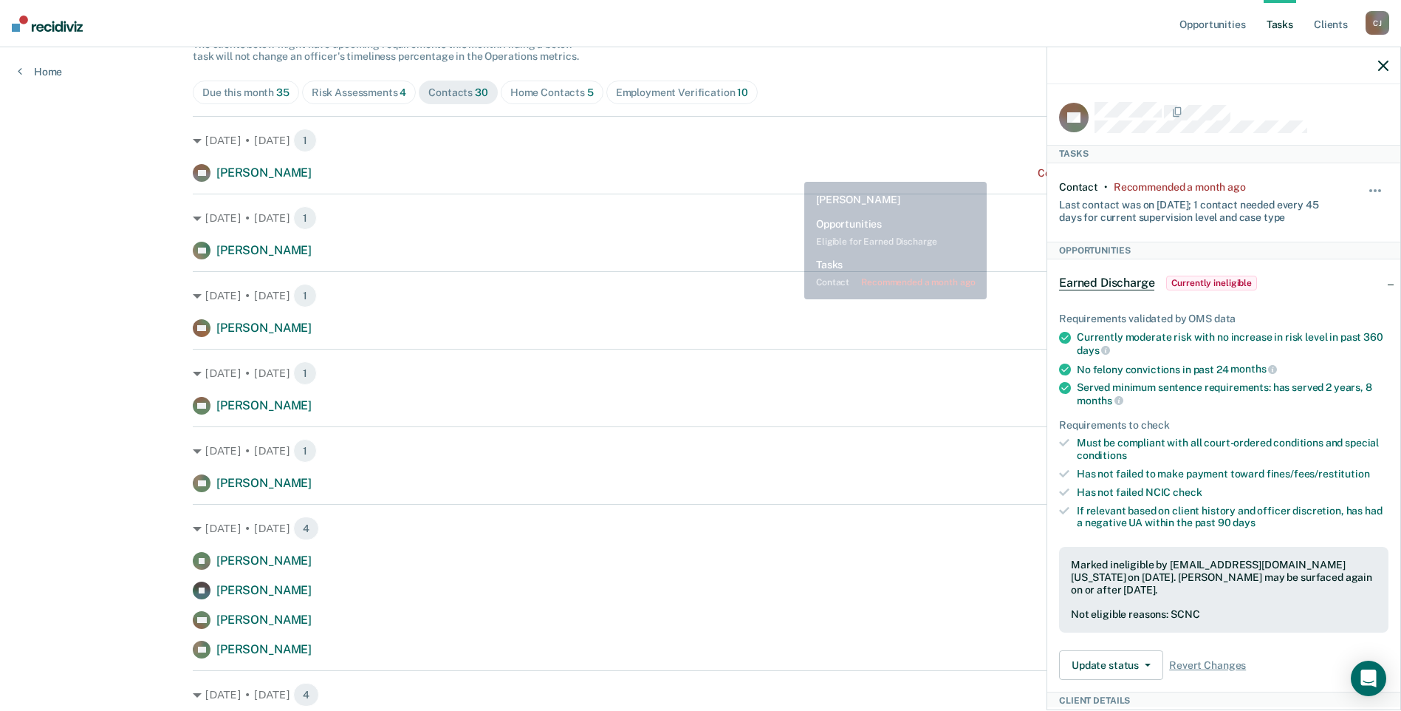
click at [790, 154] on div "[DATE] • [DATE] 1 SS [PERSON_NAME] Contact recommended a month ago" at bounding box center [701, 149] width 1016 height 66
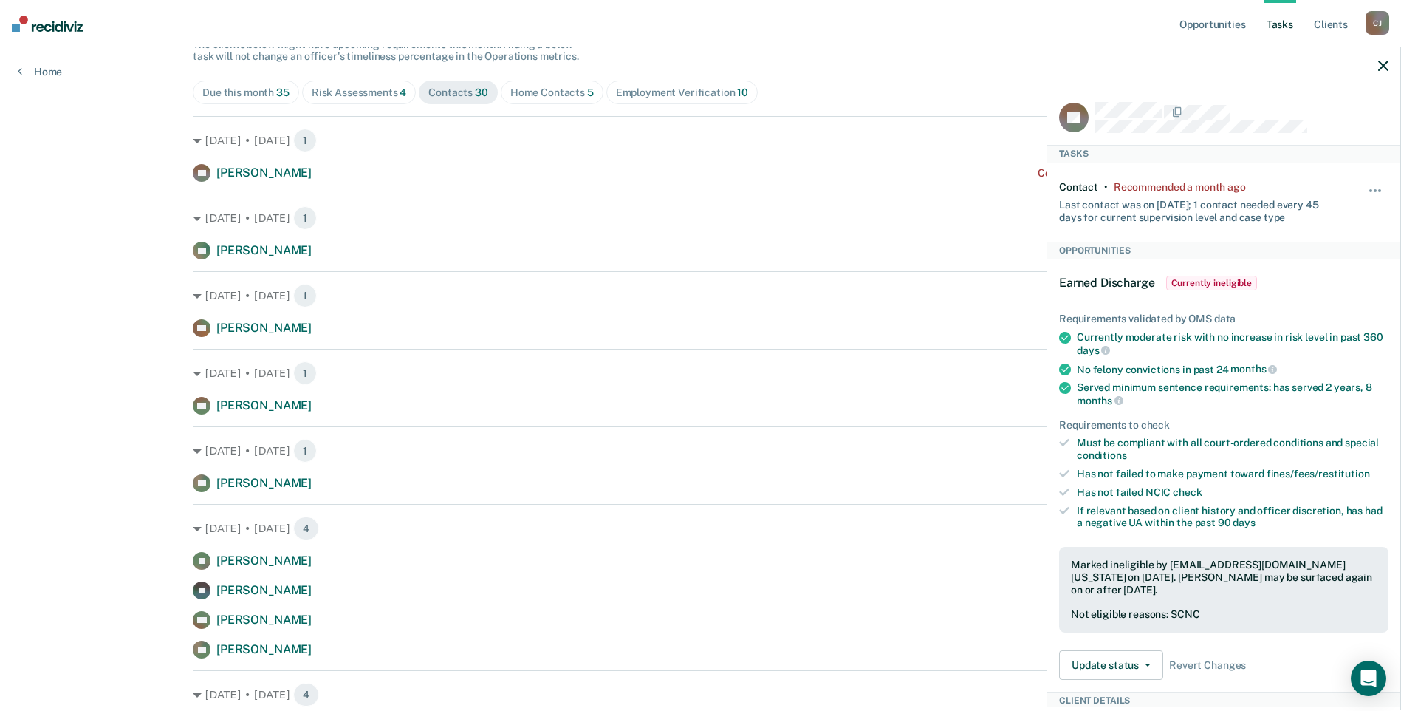
click at [0, 155] on html "Looks like you’re using Internet Explorer 11. For faster loading and a better e…" at bounding box center [700, 207] width 1401 height 711
click at [1388, 70] on icon "button" at bounding box center [1383, 66] width 10 height 10
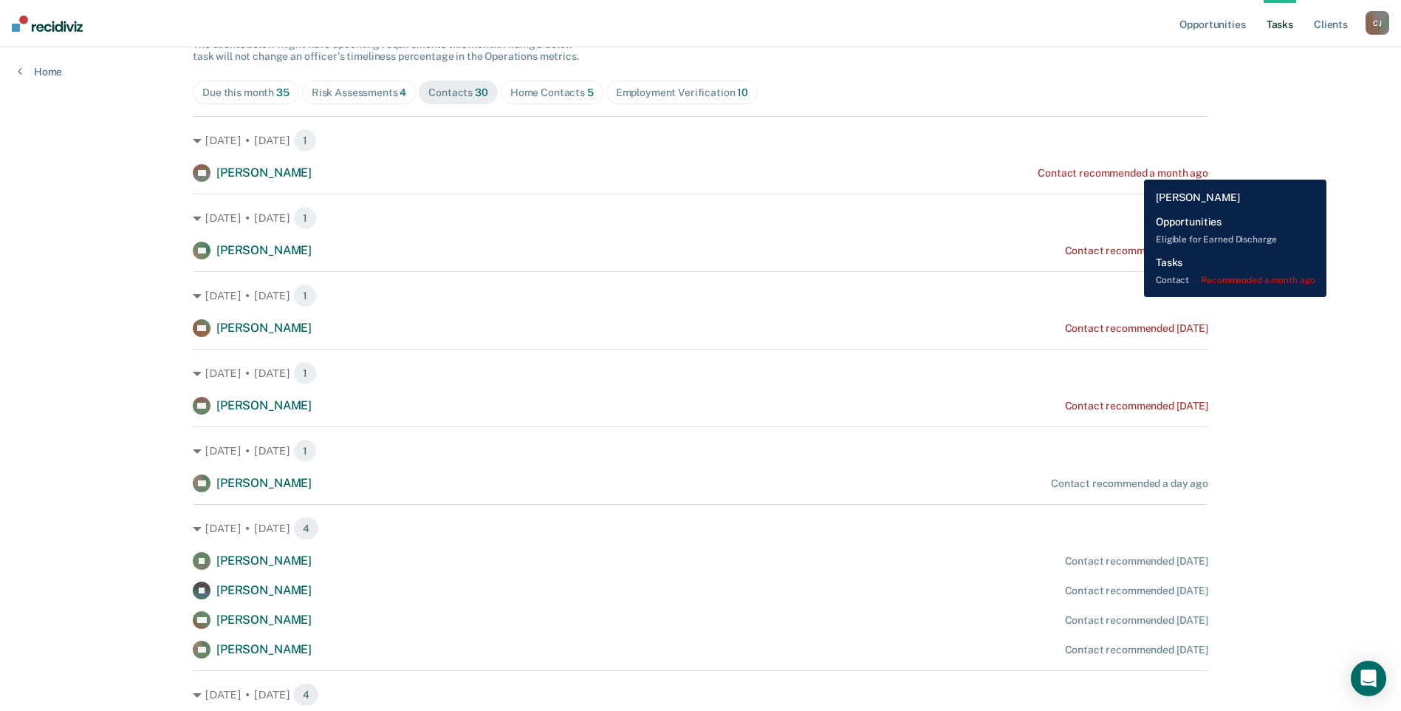
click at [1133, 168] on div "Contact recommended a month ago" at bounding box center [1123, 173] width 171 height 13
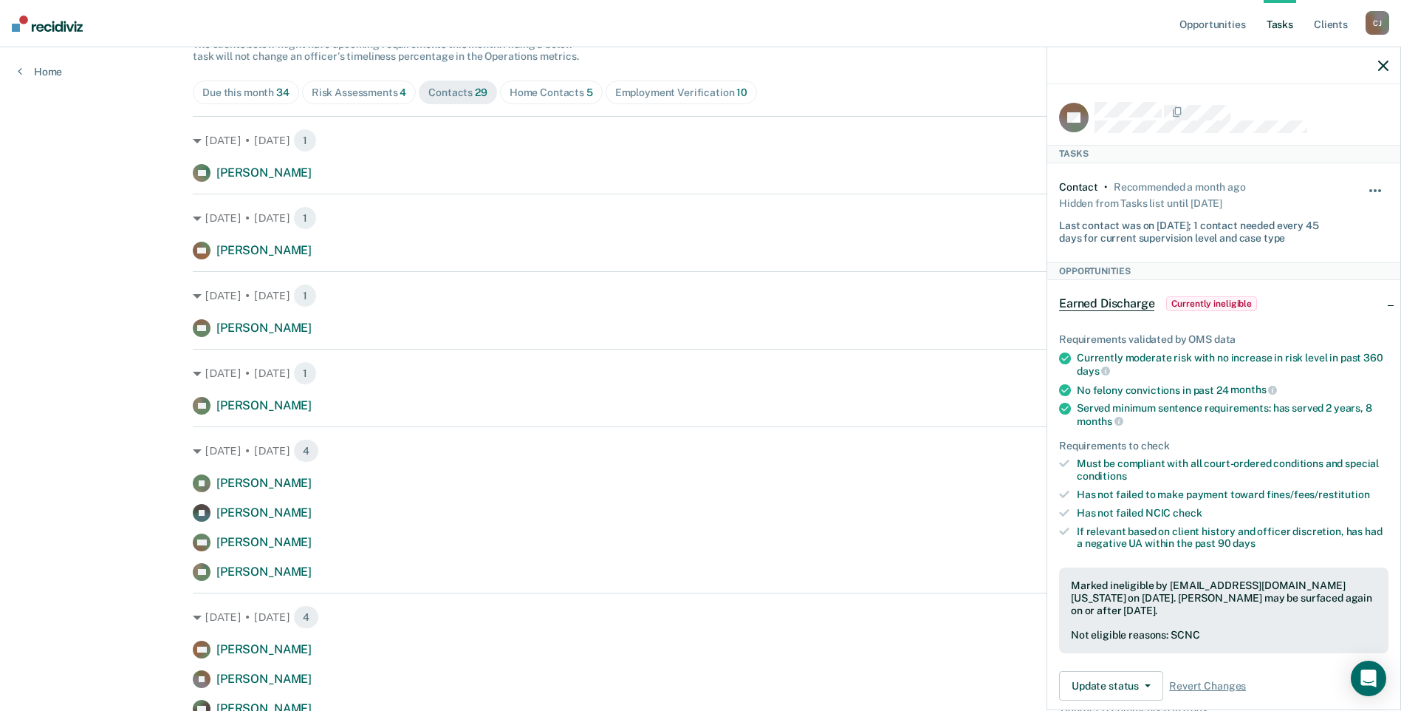
click at [1374, 189] on span "button" at bounding box center [1375, 190] width 3 height 3
click at [1286, 178] on div "Contact • Recommended a month ago Hidden from Tasks list until [DATE] Last cont…" at bounding box center [1223, 212] width 329 height 99
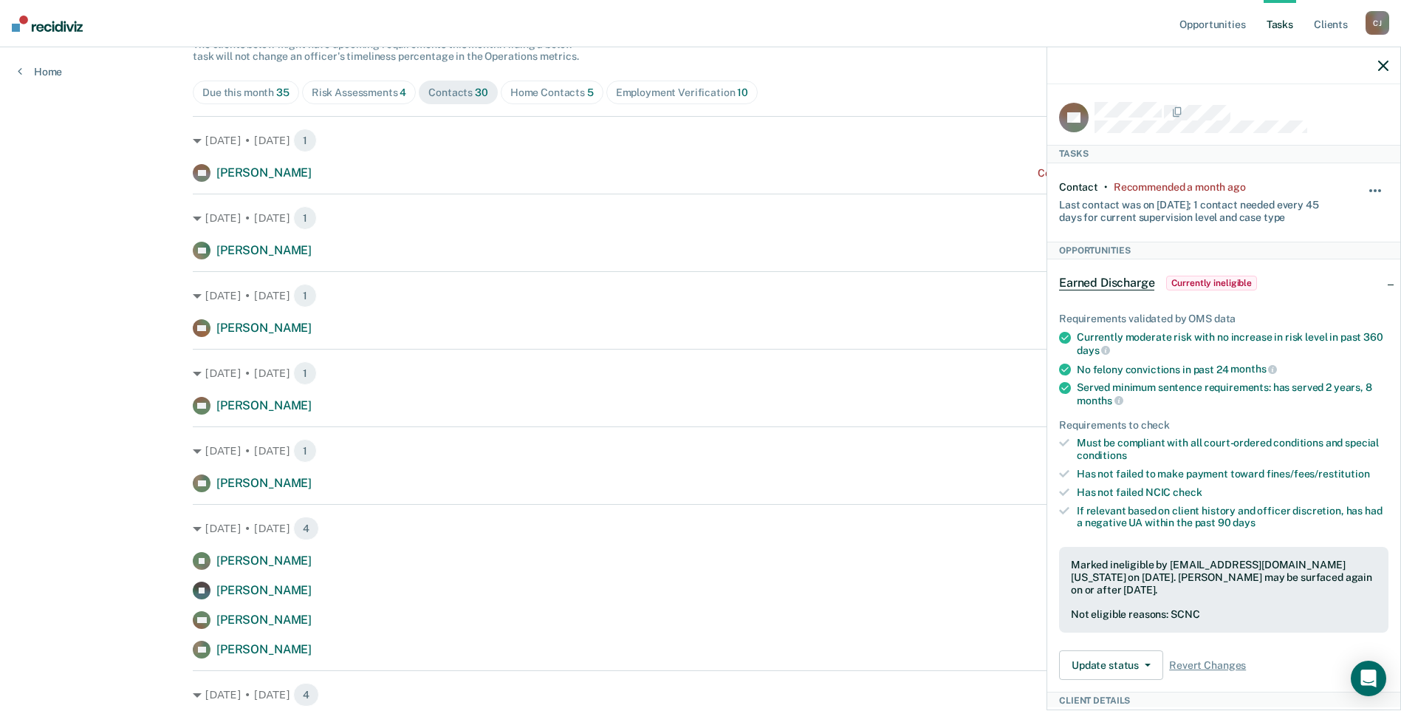
click at [1374, 189] on span "button" at bounding box center [1375, 190] width 3 height 3
click at [1327, 268] on button "7 days" at bounding box center [1335, 261] width 106 height 24
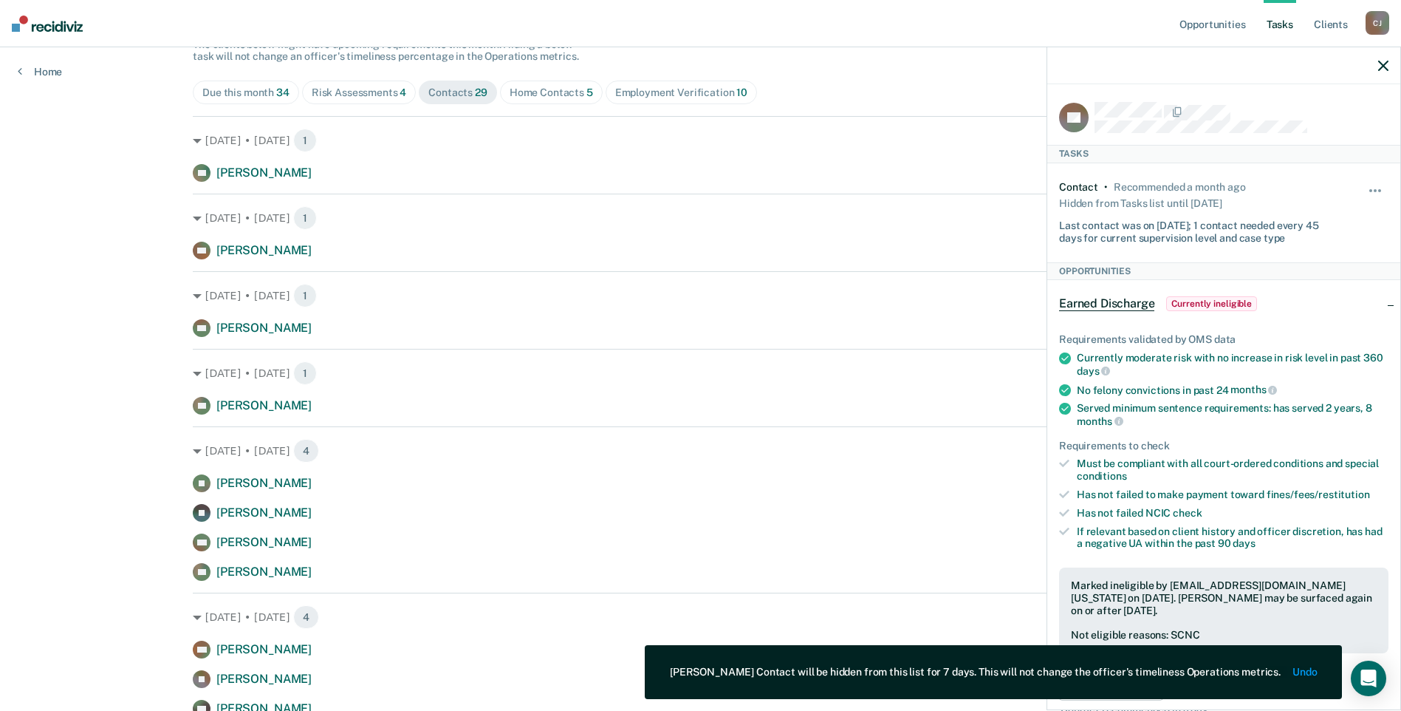
click at [0, 154] on html "Looks like you’re using Internet Explorer 11. For faster loading and a better e…" at bounding box center [700, 207] width 1401 height 711
click at [1285, 233] on div "Last contact was on [DATE]; 1 contact needed every 45 days for current supervis…" at bounding box center [1196, 228] width 275 height 31
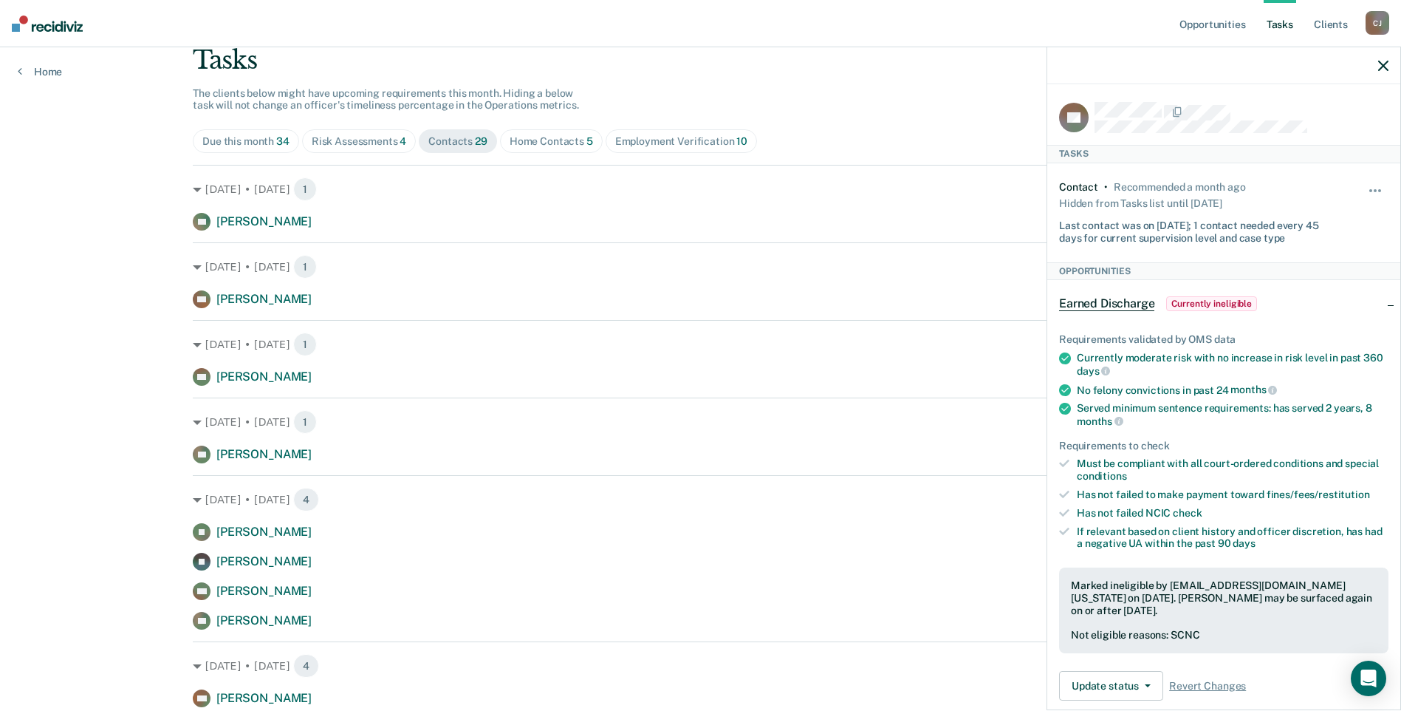
scroll to position [74, 0]
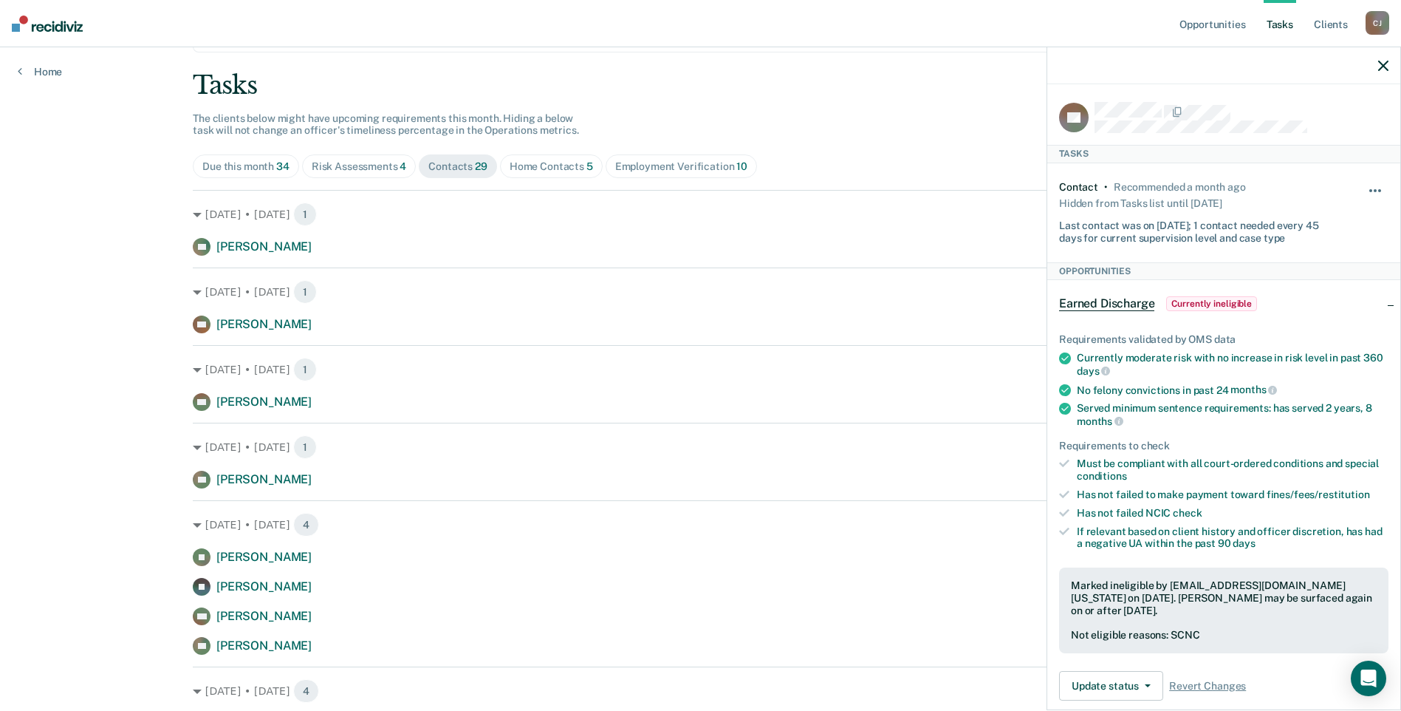
click at [1364, 193] on button "button" at bounding box center [1376, 198] width 25 height 24
click at [1364, 192] on button "button" at bounding box center [1376, 198] width 25 height 24
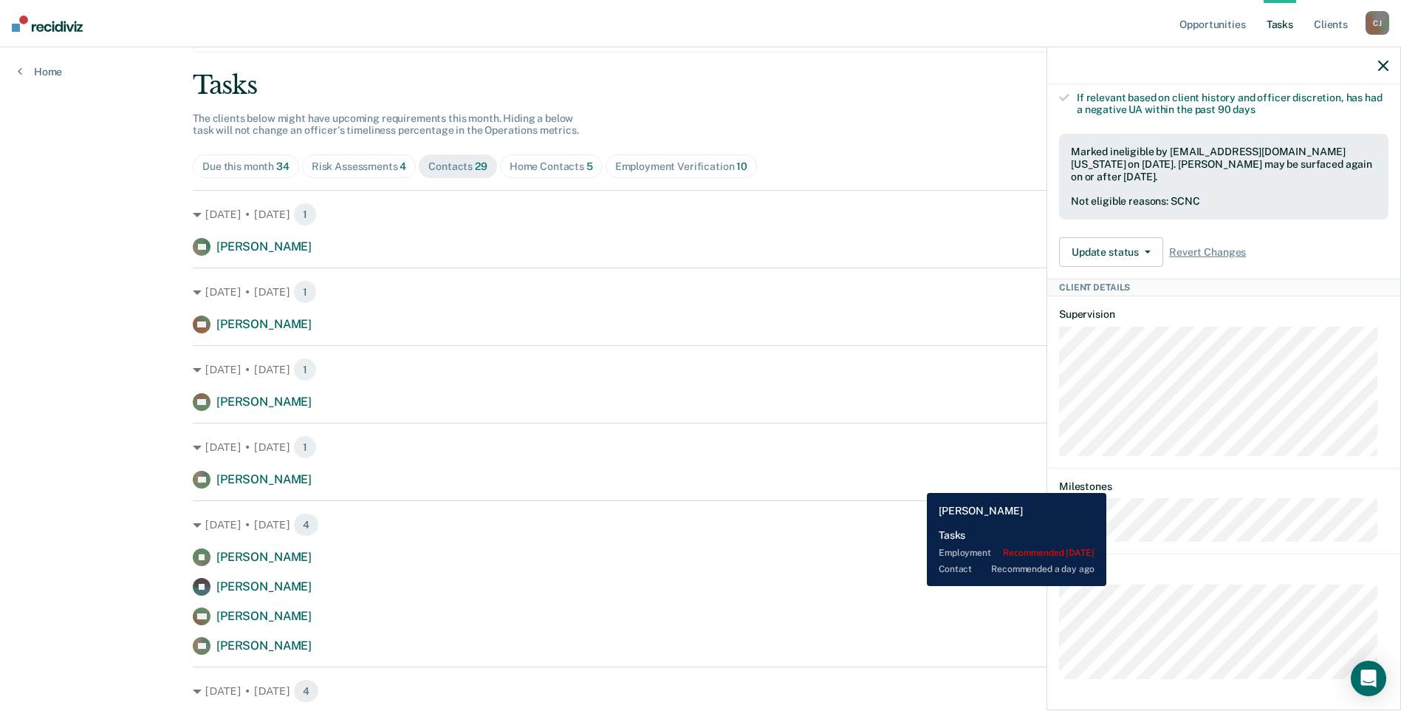
scroll to position [0, 0]
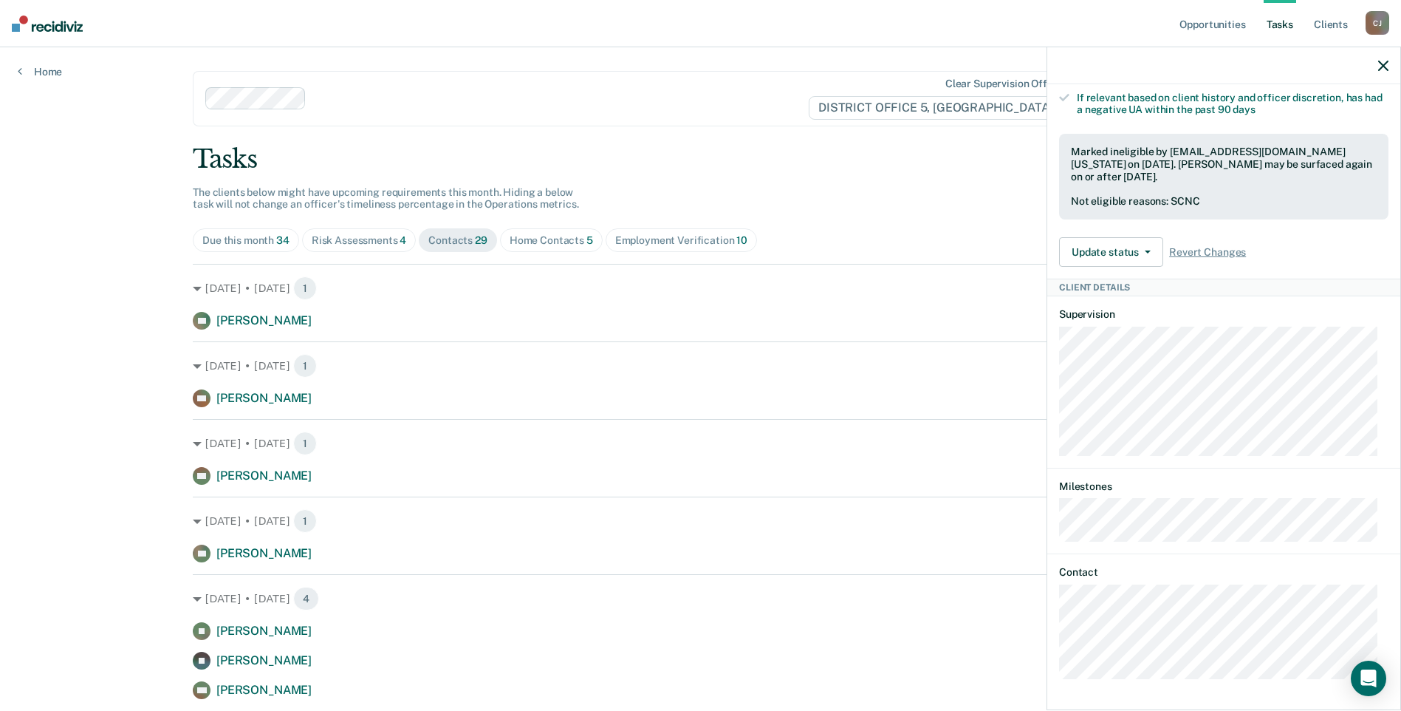
click at [68, 38] on nav "Opportunities Tasks Client s [PERSON_NAME] Profile How it works Log Out" at bounding box center [700, 23] width 1401 height 47
click at [51, 27] on img at bounding box center [47, 24] width 71 height 16
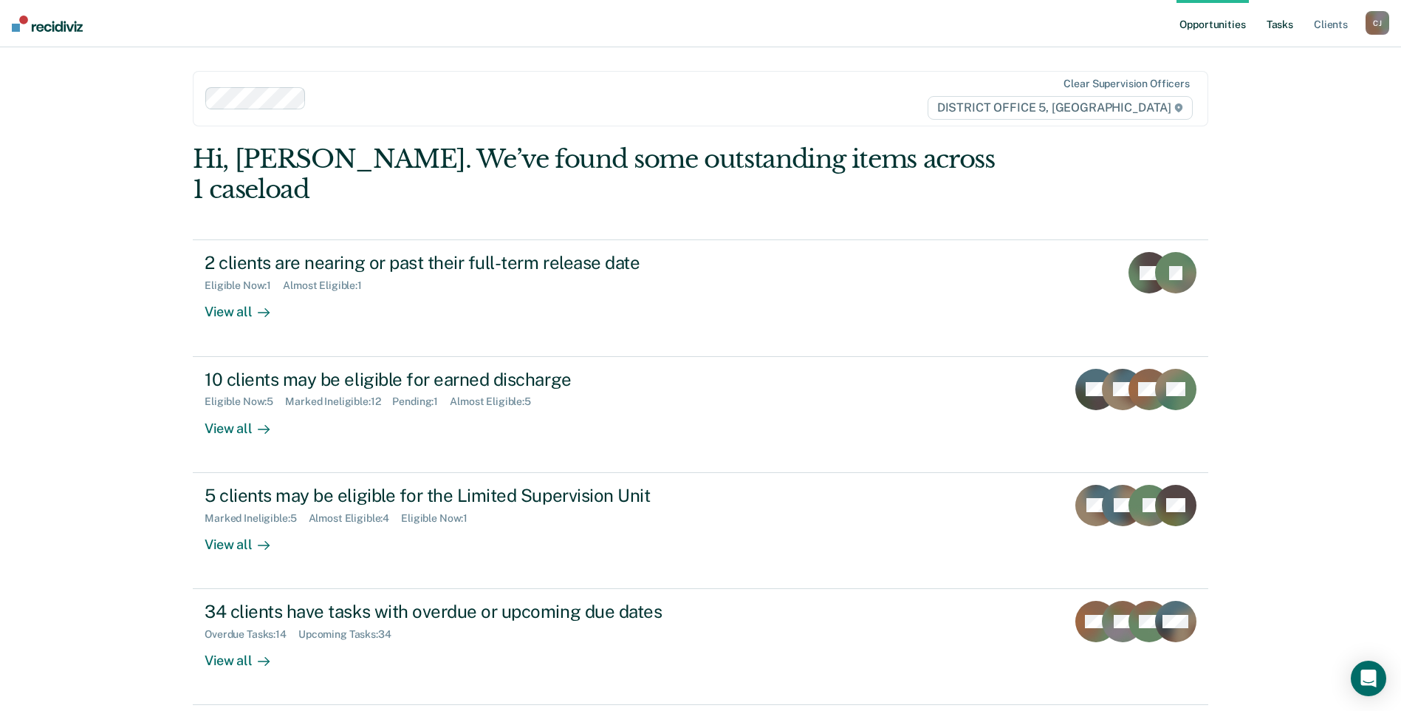
click at [1276, 18] on link "Tasks" at bounding box center [1280, 23] width 33 height 47
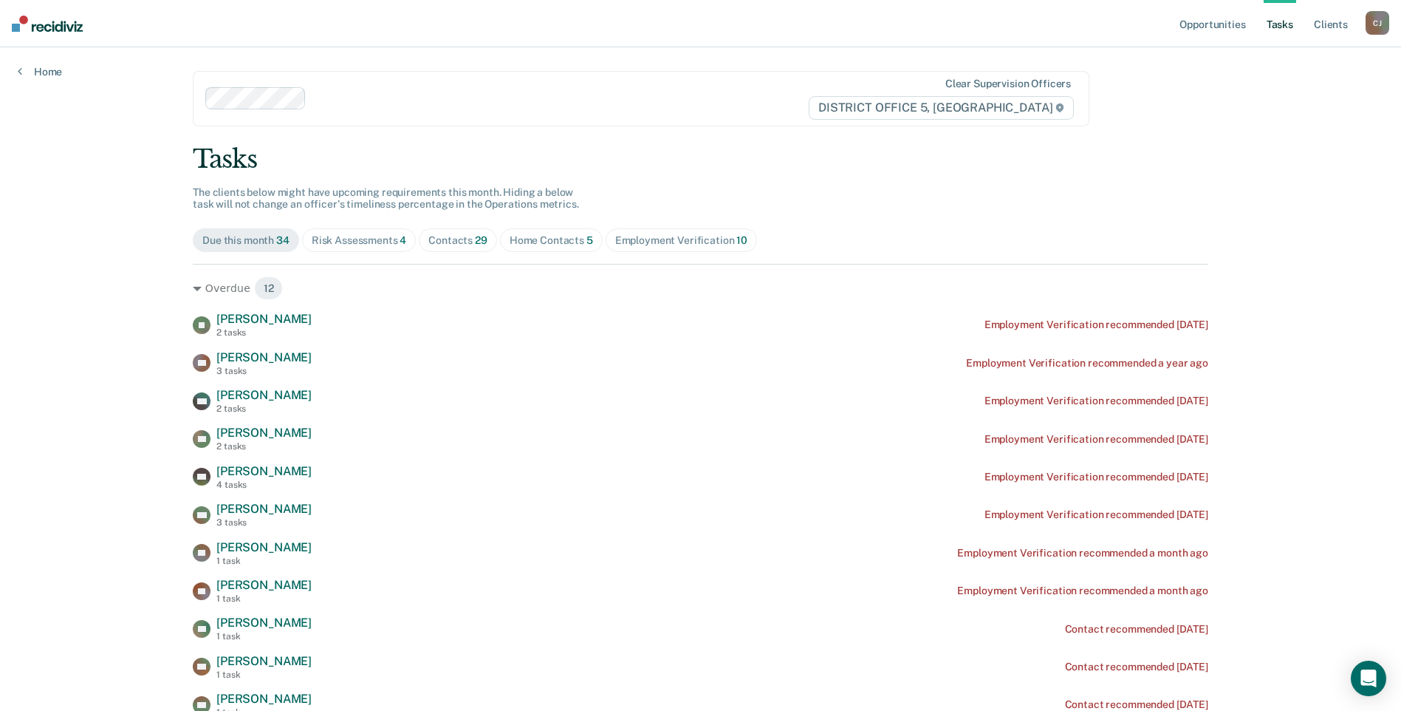
click at [448, 237] on div "Contacts 29" at bounding box center [457, 240] width 59 height 13
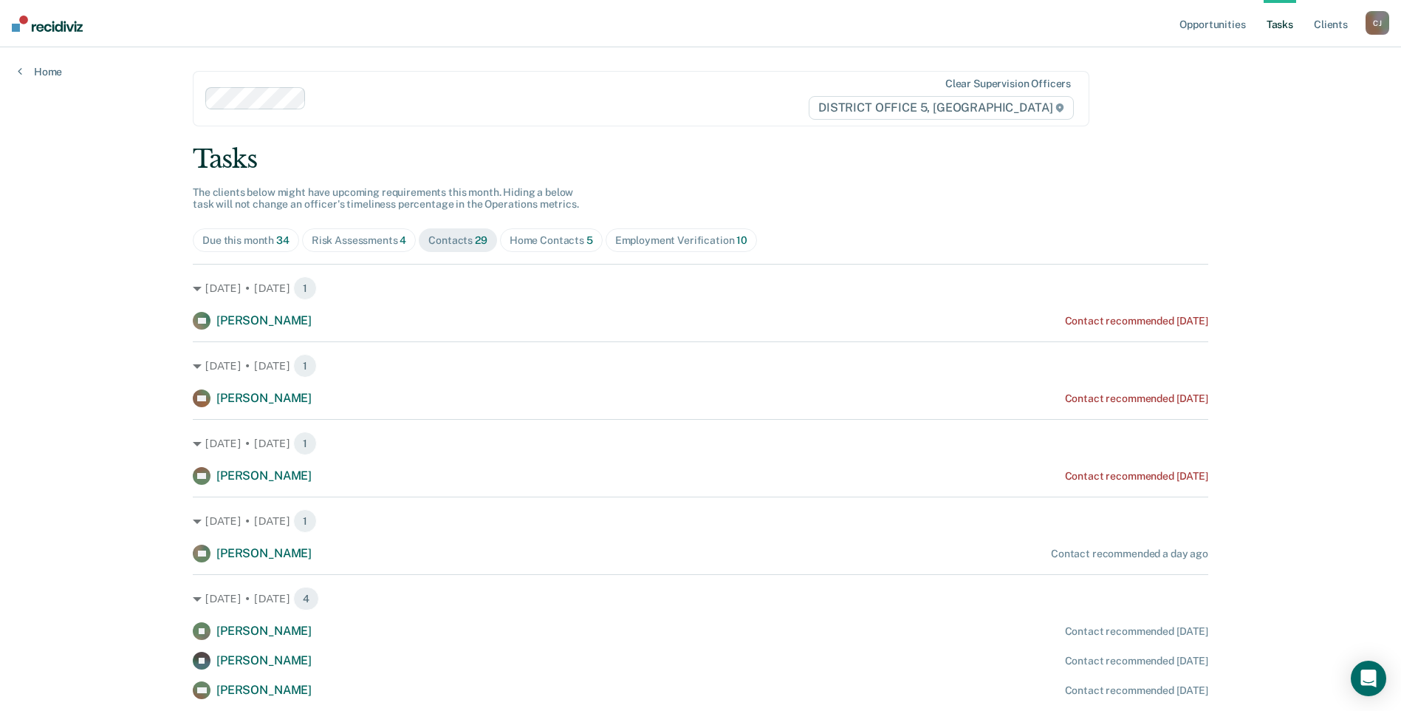
click at [638, 244] on div "Employment Verification 10" at bounding box center [681, 240] width 132 height 13
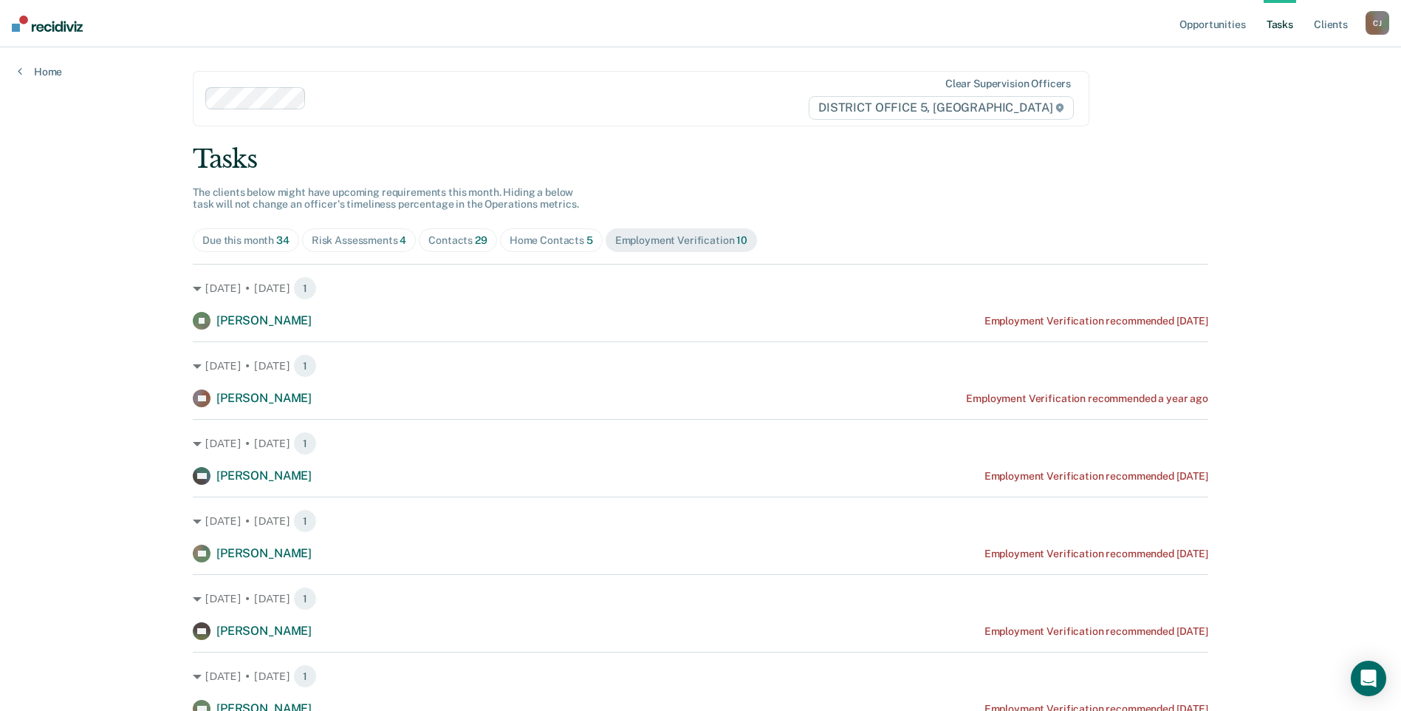
click at [998, 379] on div "[DATE] • [DATE] 1 AP [PERSON_NAME] Employment Verification recommended a year a…" at bounding box center [701, 374] width 1016 height 66
drag, startPoint x: 998, startPoint y: 379, endPoint x: 1002, endPoint y: 391, distance: 13.3
click at [1002, 391] on div "AP [PERSON_NAME] Employment Verification recommended a year ago" at bounding box center [701, 398] width 1016 height 18
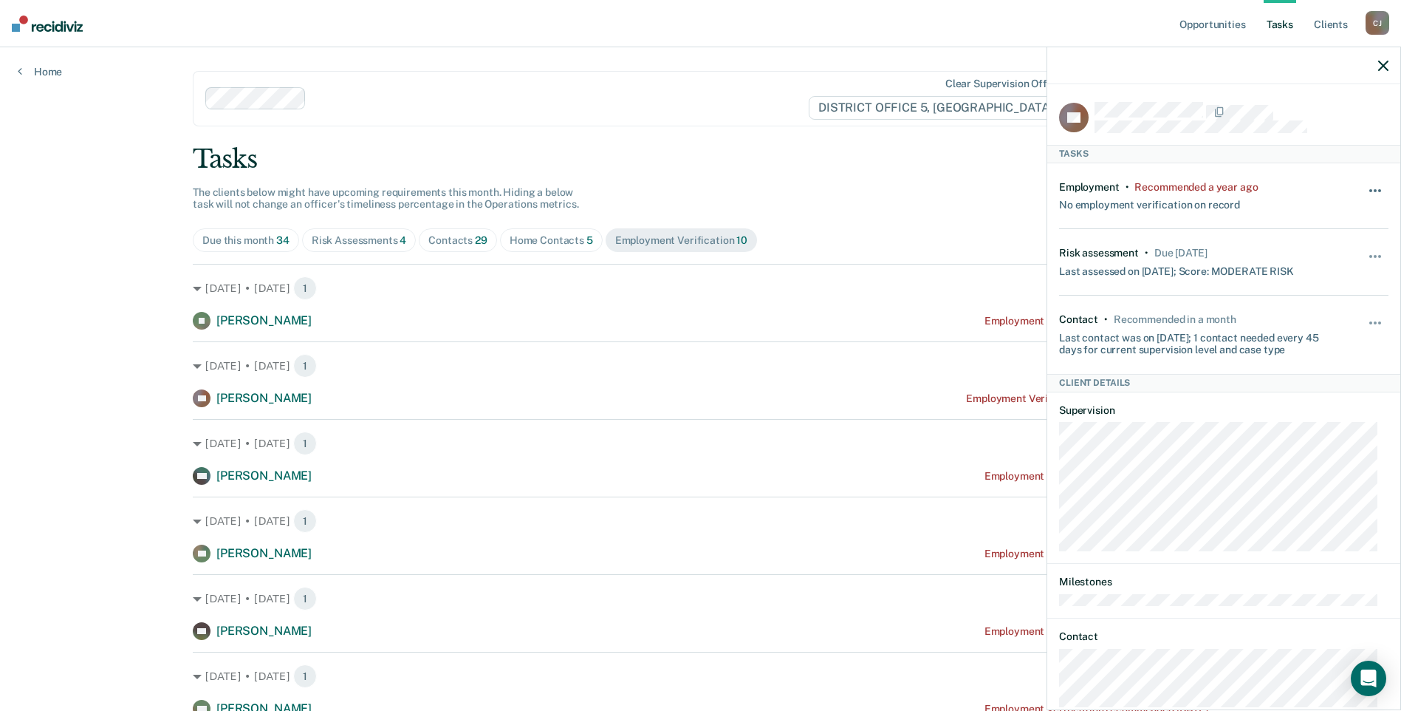
click at [1369, 186] on button "button" at bounding box center [1376, 198] width 25 height 24
click at [1325, 281] on button "30 days" at bounding box center [1335, 285] width 106 height 24
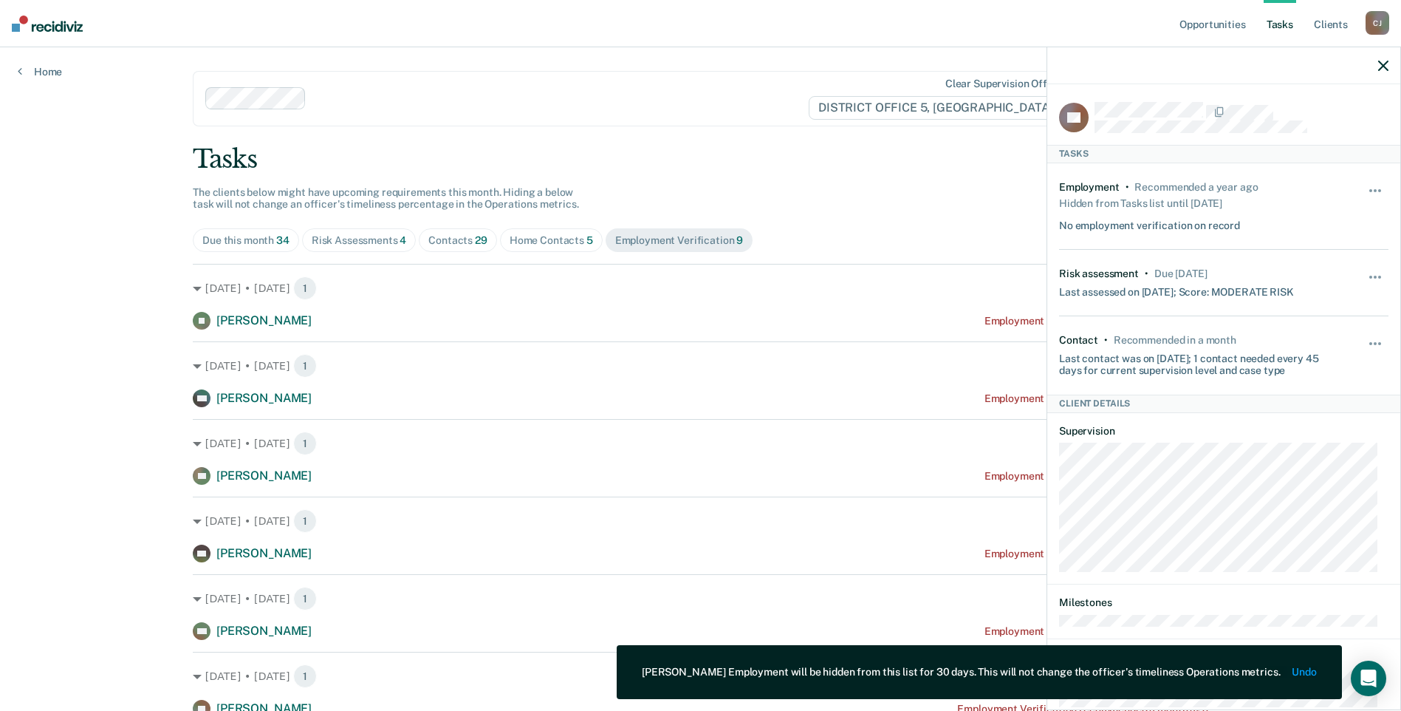
click at [807, 171] on div "Tasks" at bounding box center [701, 159] width 1016 height 30
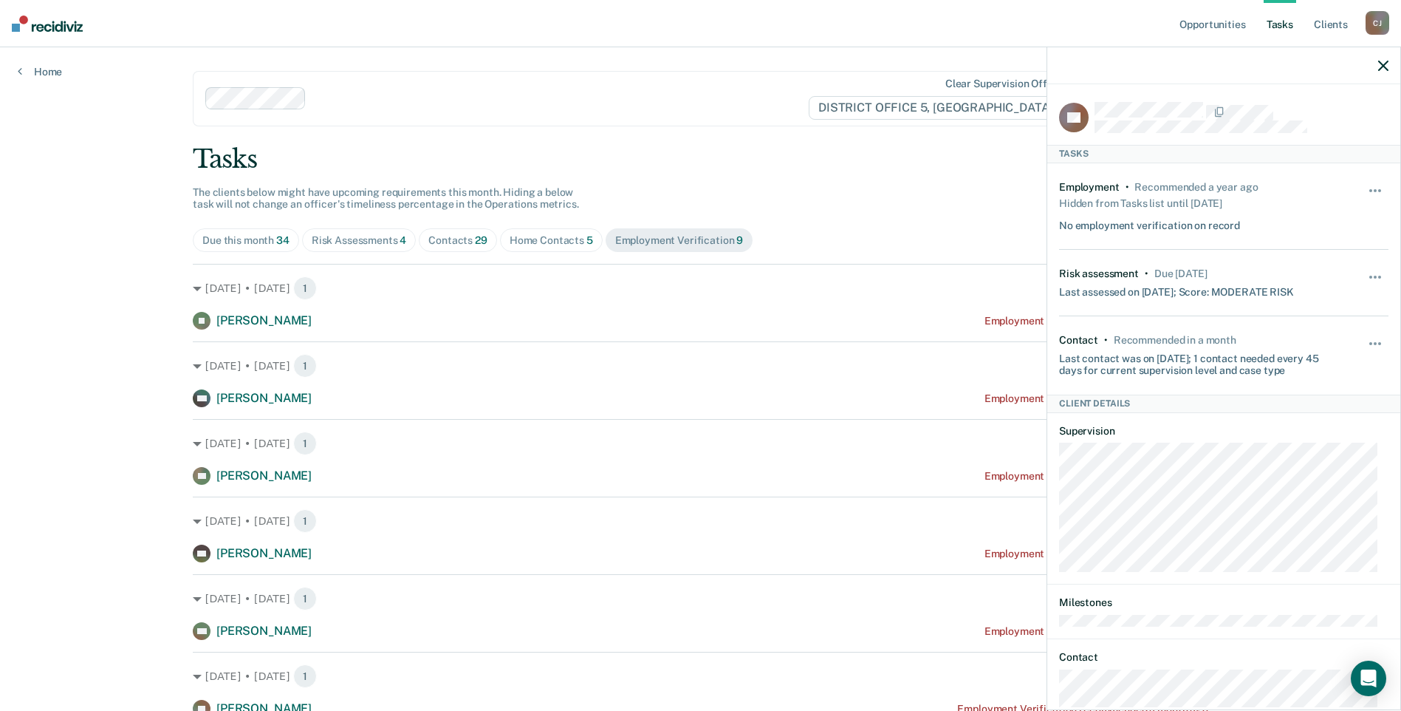
click at [70, 35] on nav "Opportunities Tasks Client s [PERSON_NAME] Profile How it works Log Out" at bounding box center [700, 23] width 1401 height 47
click at [1388, 65] on icon "button" at bounding box center [1383, 66] width 10 height 10
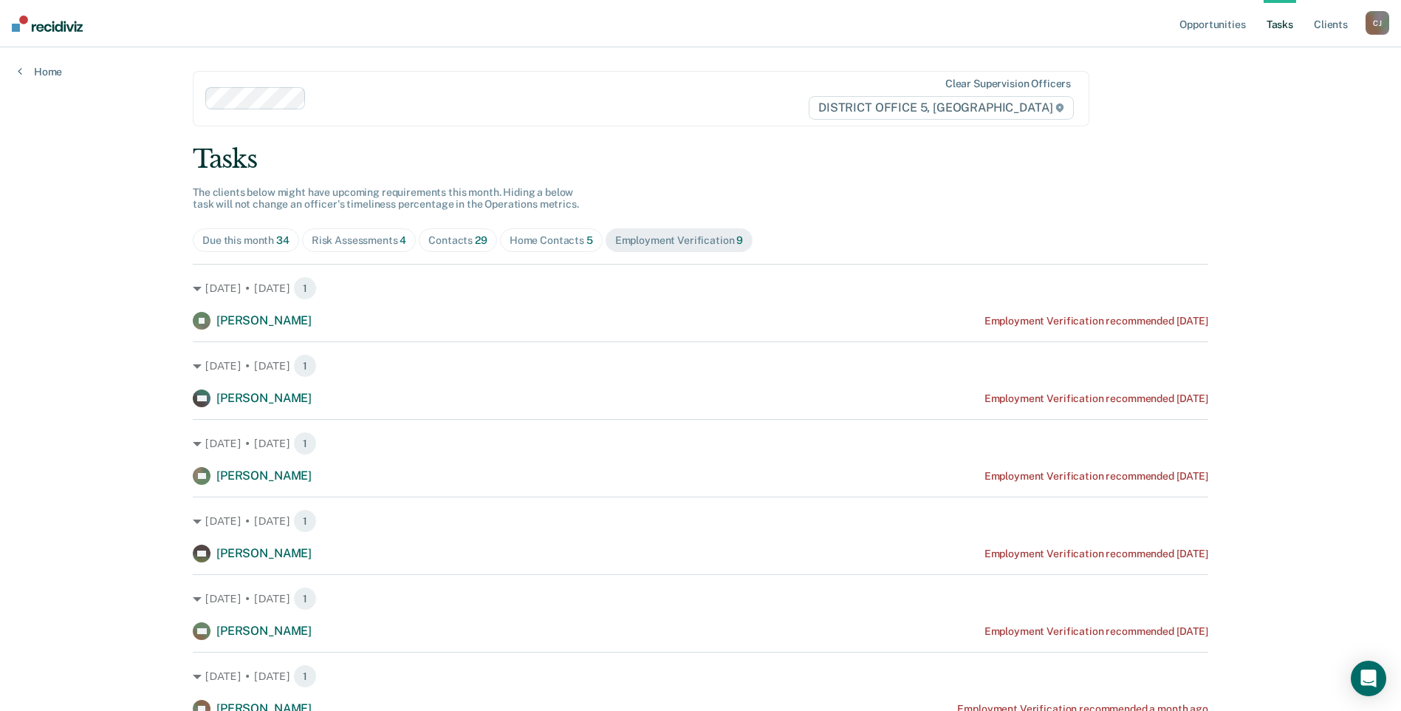
click at [469, 249] on span "Contacts 29" at bounding box center [458, 240] width 78 height 24
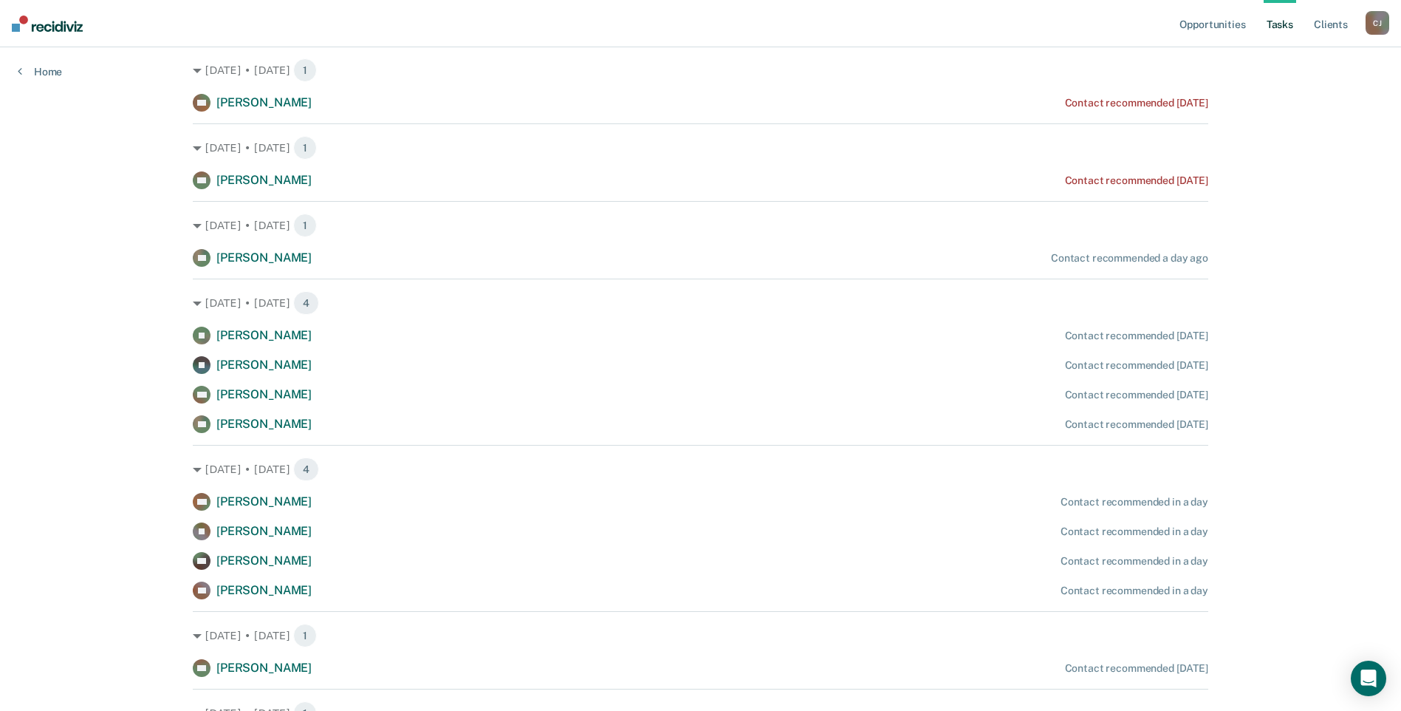
scroll to position [369, 0]
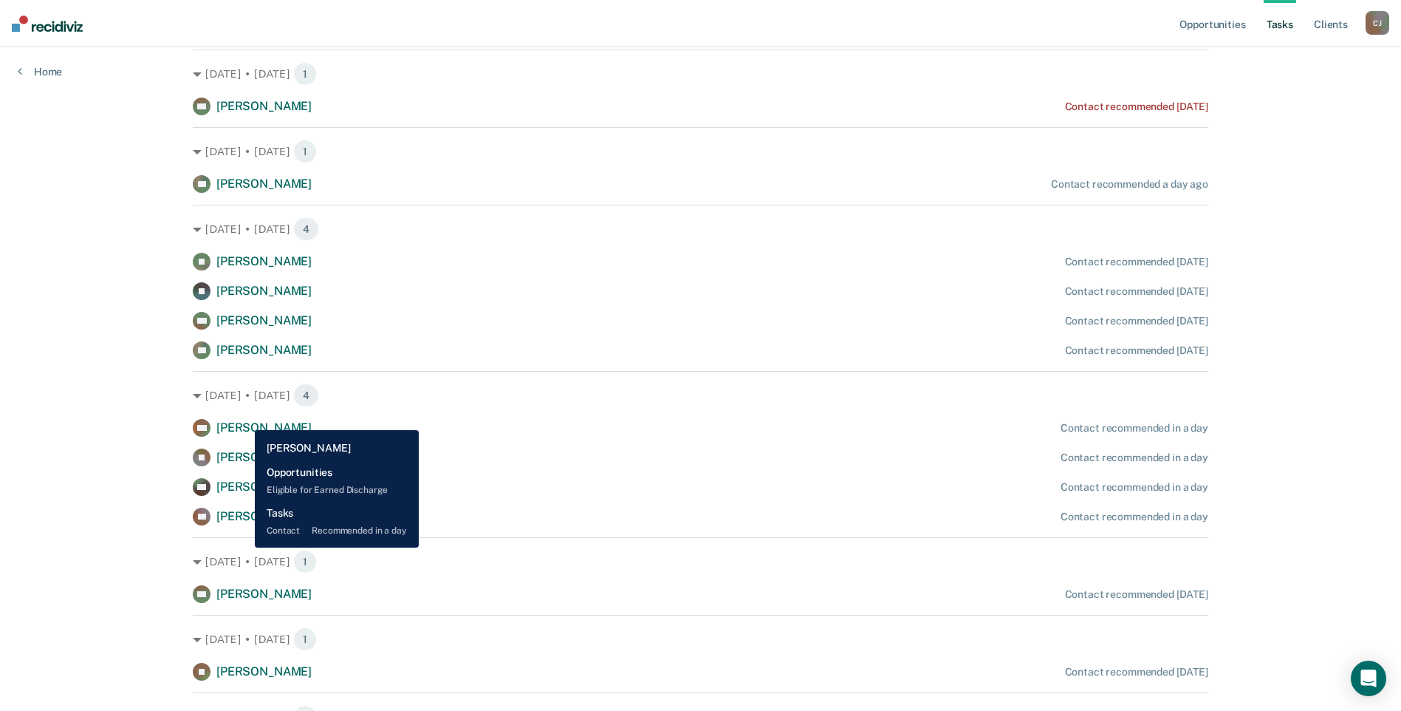
click at [244, 419] on div "DM [PERSON_NAME]" at bounding box center [252, 428] width 119 height 18
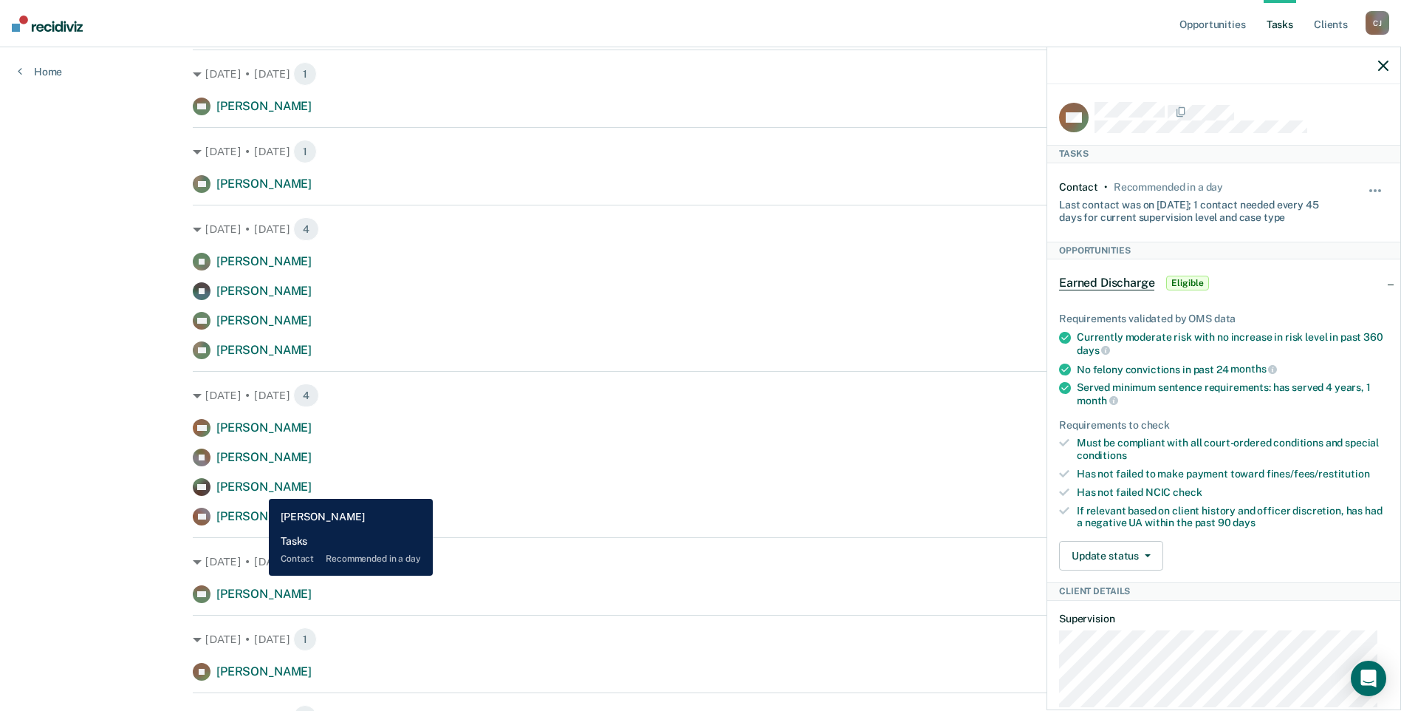
click at [258, 488] on span "[PERSON_NAME]" at bounding box center [263, 486] width 95 height 14
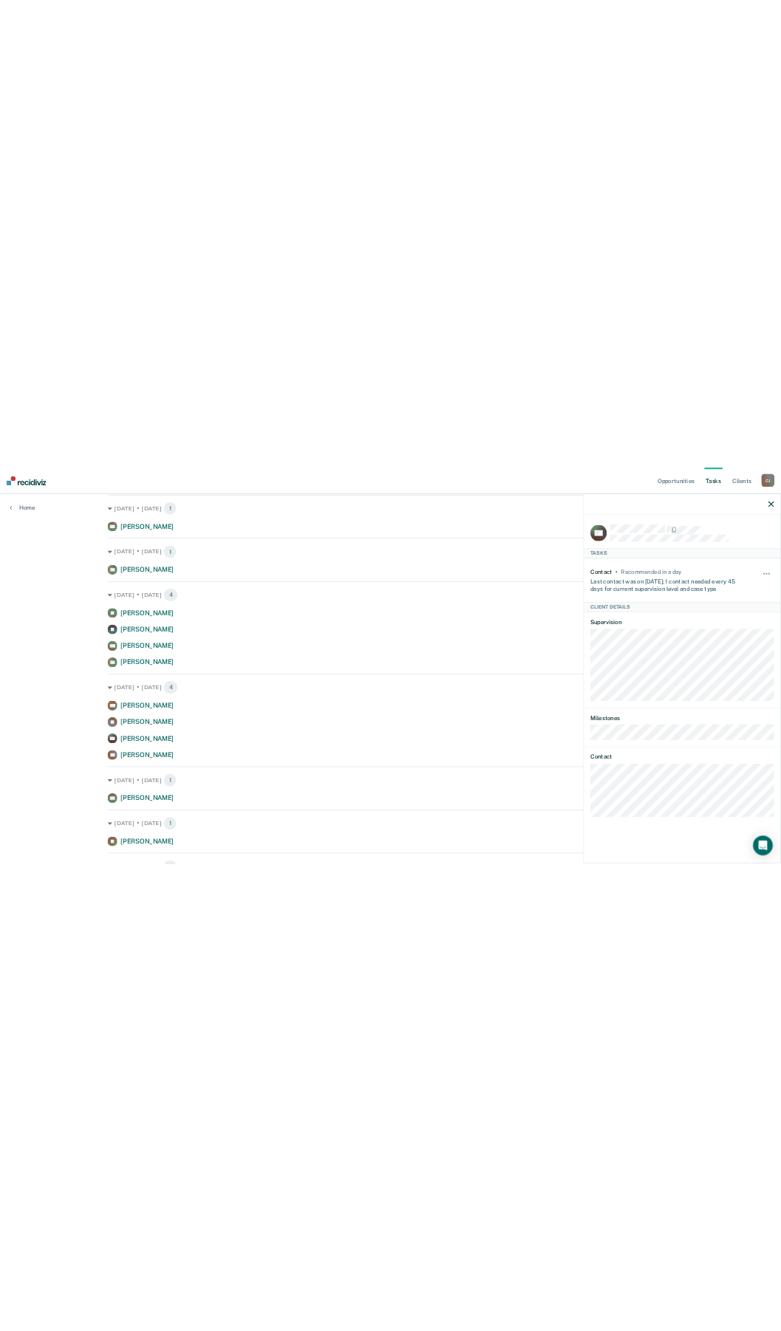
scroll to position [0, 0]
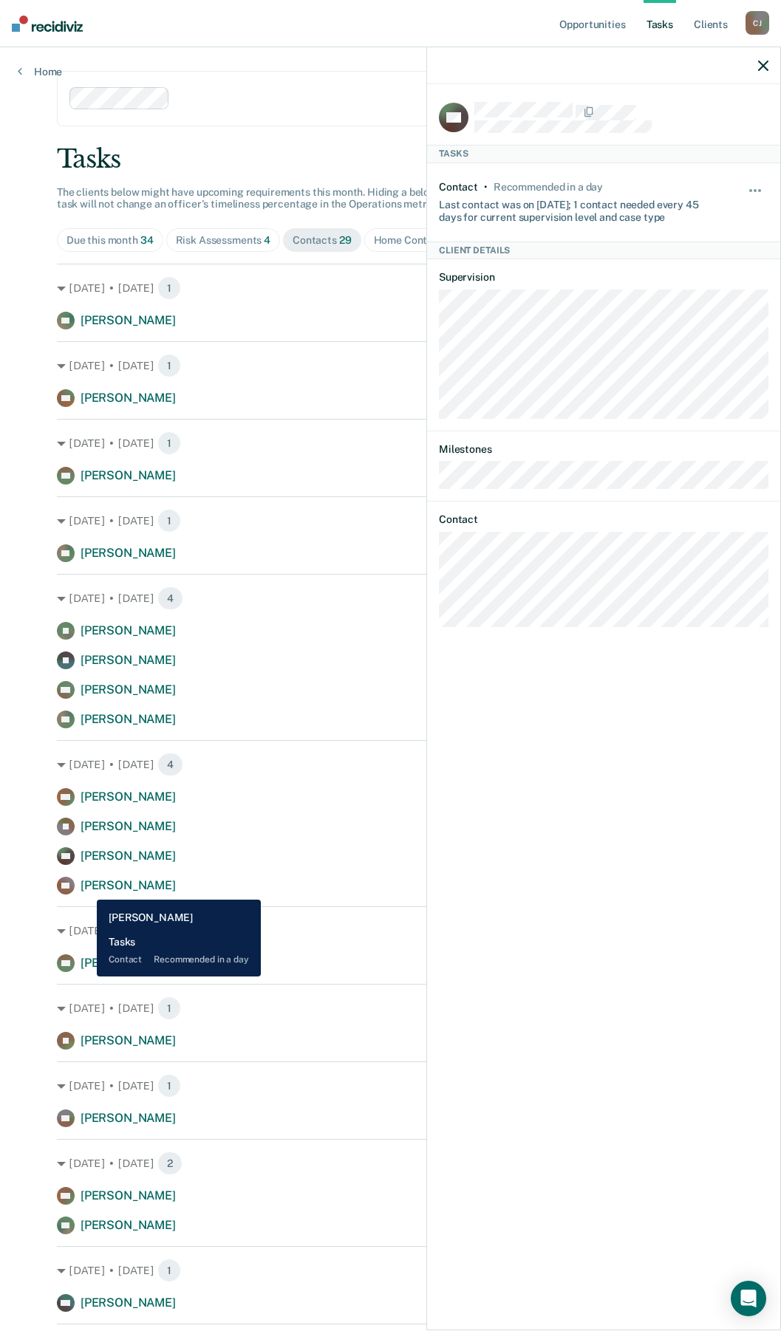
click at [86, 710] on span "[PERSON_NAME]" at bounding box center [128, 885] width 95 height 14
